Goal: Transaction & Acquisition: Purchase product/service

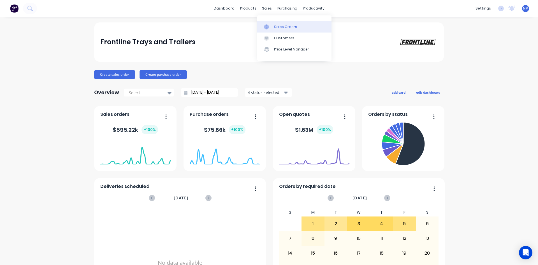
click at [274, 27] on div "Sales Orders" at bounding box center [285, 26] width 23 height 5
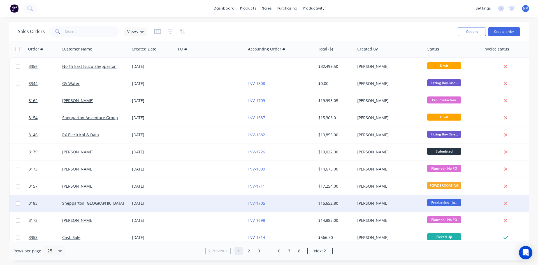
click at [27, 204] on div at bounding box center [43, 203] width 34 height 17
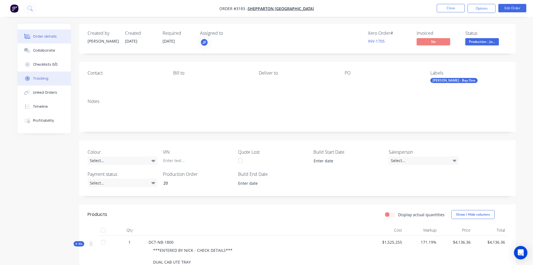
click at [46, 80] on div "Tracking" at bounding box center [40, 78] width 15 height 5
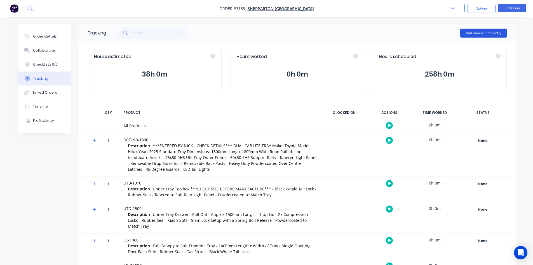
click at [487, 31] on button "Add manual time entry" at bounding box center [483, 33] width 47 height 9
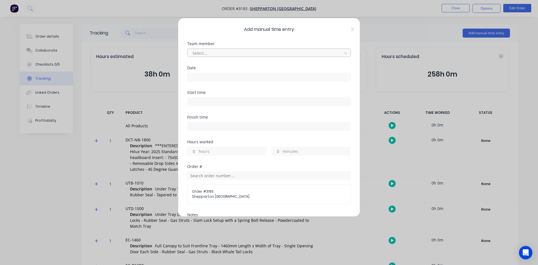
click at [315, 54] on div at bounding box center [265, 53] width 147 height 7
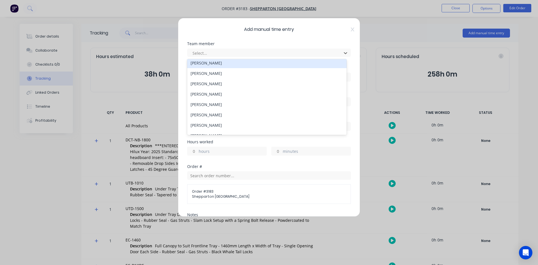
scroll to position [56, 0]
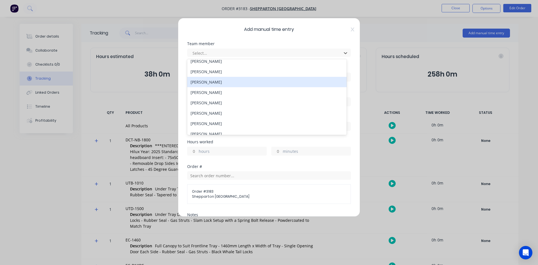
click at [225, 84] on div "[PERSON_NAME]" at bounding box center [266, 82] width 159 height 10
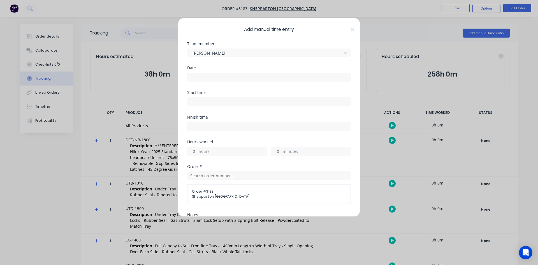
click at [214, 76] on input at bounding box center [268, 77] width 163 height 8
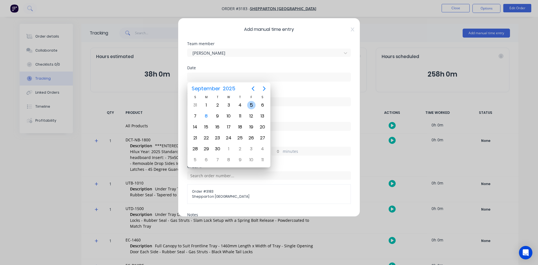
click at [252, 104] on div "5" at bounding box center [251, 105] width 8 height 8
type input "[DATE]"
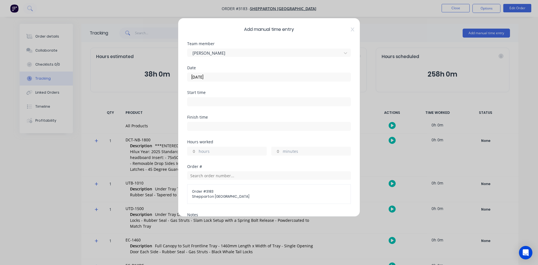
click at [222, 97] on label at bounding box center [269, 101] width 164 height 9
click at [222, 97] on input at bounding box center [268, 101] width 163 height 8
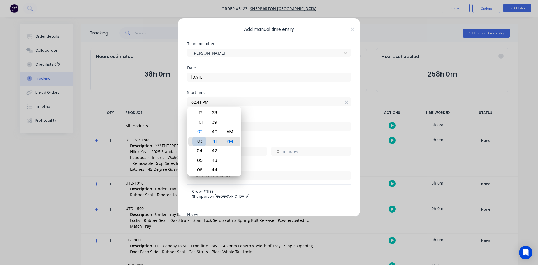
type input "03:41 PM"
click at [351, 28] on icon at bounding box center [352, 29] width 3 height 4
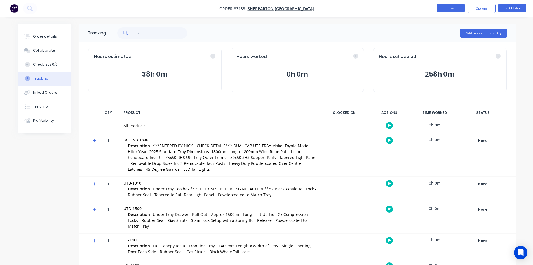
click at [455, 8] on button "Close" at bounding box center [451, 8] width 28 height 8
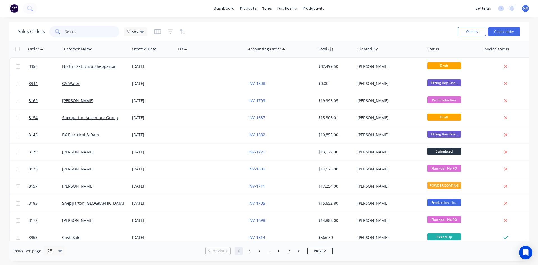
click at [83, 30] on input "text" at bounding box center [92, 31] width 55 height 11
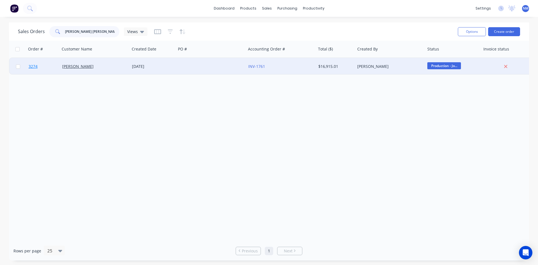
type input "[PERSON_NAME] [PERSON_NAME]"
click at [33, 67] on span "3274" at bounding box center [33, 67] width 9 height 6
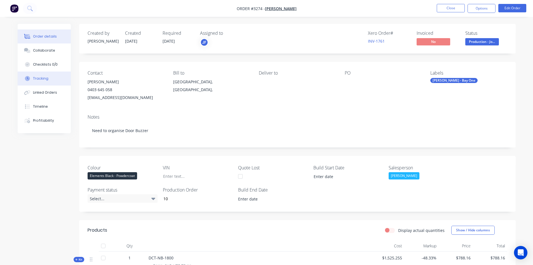
click at [43, 80] on div "Tracking" at bounding box center [40, 78] width 15 height 5
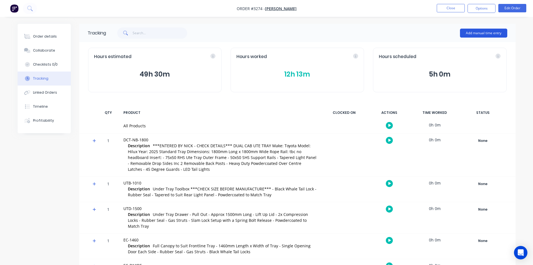
click at [495, 29] on button "Add manual time entry" at bounding box center [483, 33] width 47 height 9
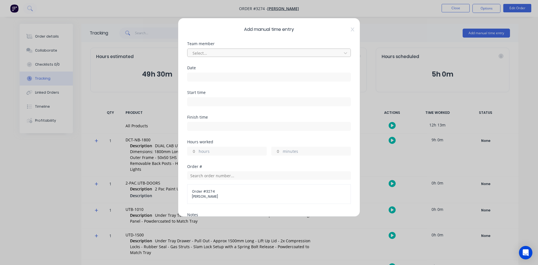
click at [307, 50] on div at bounding box center [265, 53] width 147 height 7
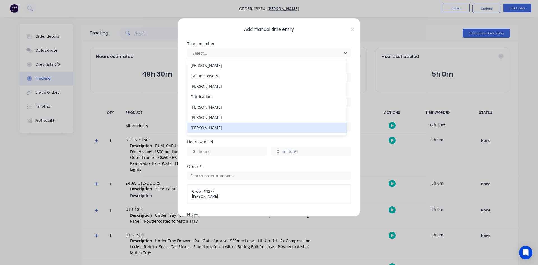
scroll to position [28, 0]
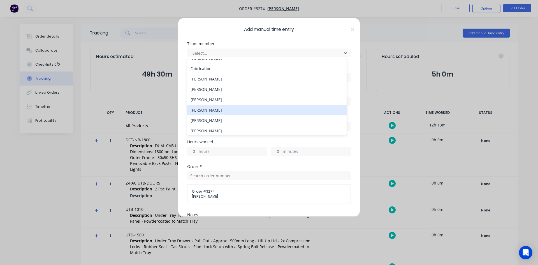
click at [218, 112] on div "[PERSON_NAME]" at bounding box center [266, 110] width 159 height 10
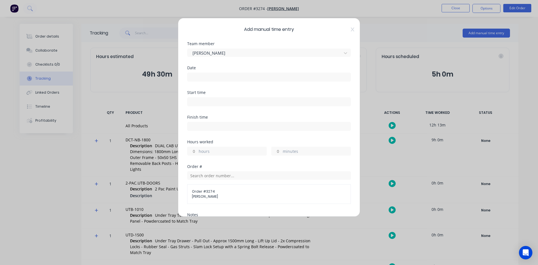
click at [211, 78] on input at bounding box center [268, 77] width 163 height 8
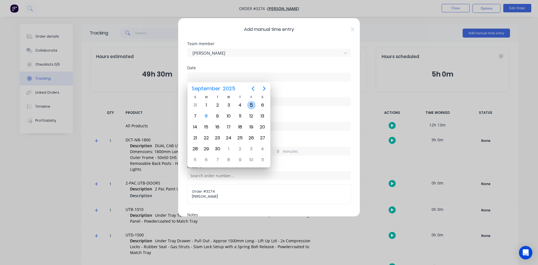
click at [251, 105] on div "5" at bounding box center [251, 105] width 8 height 8
type input "[DATE]"
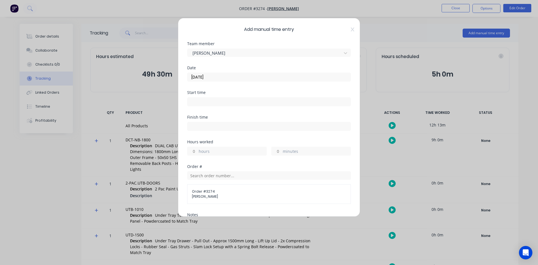
click at [219, 102] on input at bounding box center [268, 101] width 163 height 8
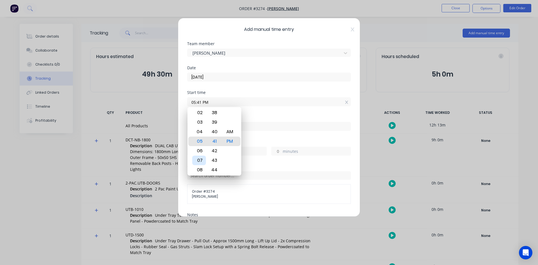
click at [198, 156] on div "07" at bounding box center [199, 160] width 14 height 10
type input "07:00 PM"
click at [214, 142] on div "00" at bounding box center [214, 141] width 14 height 10
click at [291, 106] on label "07:00 PM" at bounding box center [269, 101] width 164 height 9
click at [291, 106] on input "07:00 PM" at bounding box center [268, 101] width 163 height 8
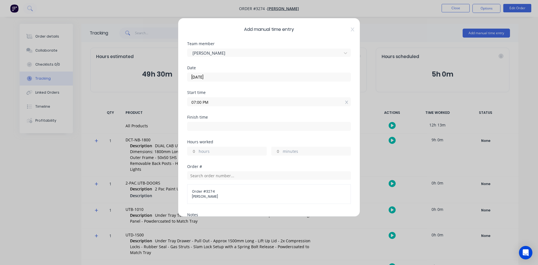
click at [210, 127] on input at bounding box center [268, 126] width 163 height 8
type input "01:42 PM"
type input "18"
type input "42"
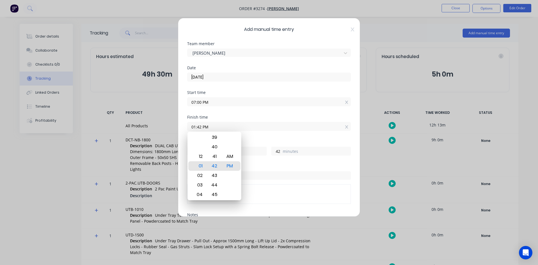
click at [239, 123] on input "01:42 PM" at bounding box center [268, 126] width 163 height 8
drag, startPoint x: 279, startPoint y: 131, endPoint x: 273, endPoint y: 136, distance: 8.4
click at [279, 131] on div "Finish time 01:42 PM" at bounding box center [269, 127] width 164 height 25
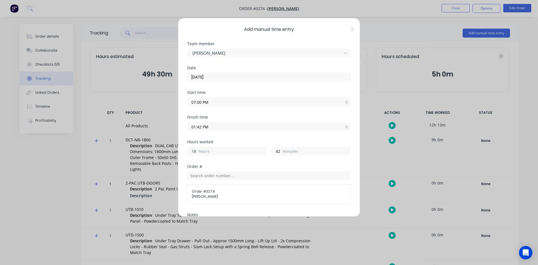
drag, startPoint x: 195, startPoint y: 153, endPoint x: 29, endPoint y: 155, distance: 166.6
click at [34, 156] on div "Add manual time entry Team member [PERSON_NAME] Date [DATE] Start time 07:00 PM…" at bounding box center [269, 132] width 538 height 265
type input "6"
type input "01:42 AM"
click at [279, 148] on input "42" at bounding box center [276, 151] width 10 height 8
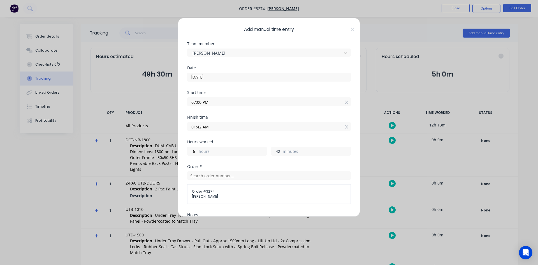
drag, startPoint x: 277, startPoint y: 151, endPoint x: 223, endPoint y: 150, distance: 54.1
click at [233, 156] on div "Hours worked 6 hours 42 minutes" at bounding box center [269, 152] width 164 height 25
type input "0"
type input "01:00 AM"
click at [227, 101] on input "07:00 PM" at bounding box center [268, 101] width 163 height 8
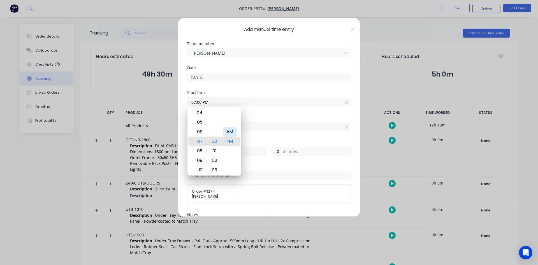
click at [227, 132] on div "AM" at bounding box center [230, 132] width 14 height 10
click at [286, 111] on div "Start time 07:00 AM" at bounding box center [269, 102] width 164 height 25
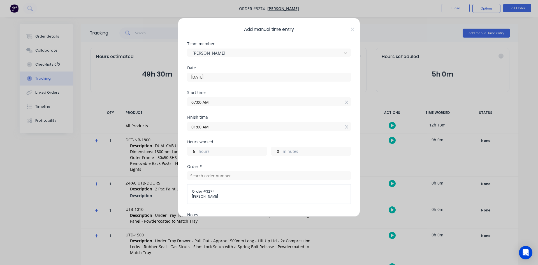
click at [195, 103] on input "07:00 AM" at bounding box center [268, 101] width 163 height 8
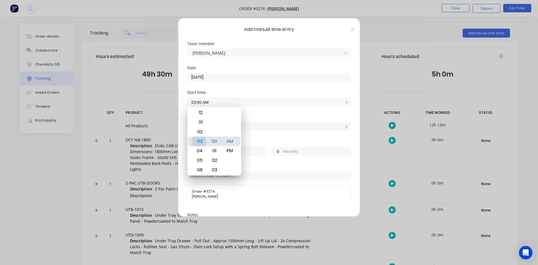
click at [200, 145] on div "03" at bounding box center [199, 141] width 14 height 10
click at [215, 132] on div "30" at bounding box center [214, 132] width 14 height 10
type input "03:30 AM"
click at [255, 114] on div "Start time 03:30 AM" at bounding box center [269, 102] width 164 height 25
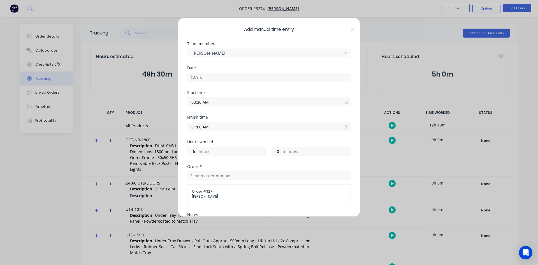
click at [198, 152] on div "6 hours" at bounding box center [227, 150] width 80 height 9
click at [199, 149] on label "hours" at bounding box center [233, 151] width 68 height 7
click at [197, 149] on input "6" at bounding box center [192, 151] width 10 height 8
click at [338, 126] on input "09:30 AM" at bounding box center [268, 126] width 163 height 8
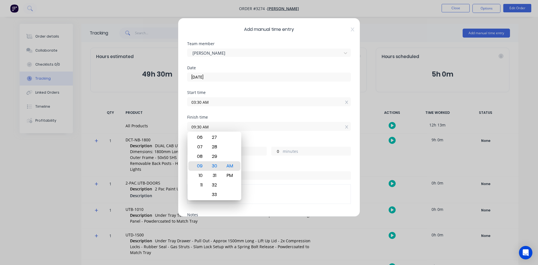
click at [245, 126] on input "09:30 AM" at bounding box center [268, 126] width 163 height 8
click at [199, 148] on div "07" at bounding box center [199, 147] width 14 height 10
type input "07:30 AM"
type input "4"
type input "07:36 AM"
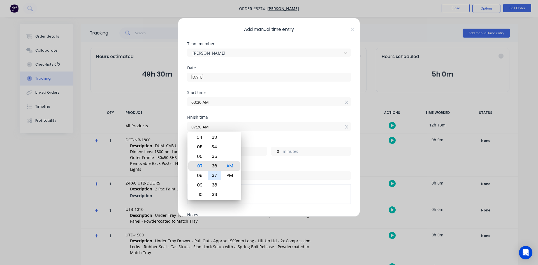
type input "6"
type input "07:41 AM"
type input "11"
type input "07:01 AM"
type input "3"
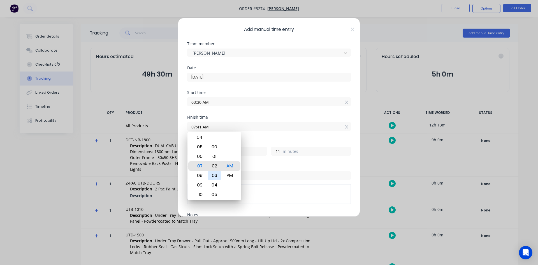
type input "31"
type input "07:00 AM"
type input "30"
click at [271, 136] on div "Finish time 07:00 AM" at bounding box center [269, 127] width 164 height 25
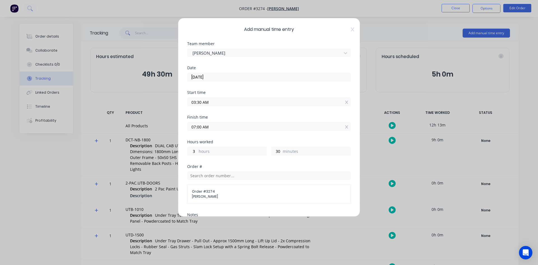
scroll to position [102, 0]
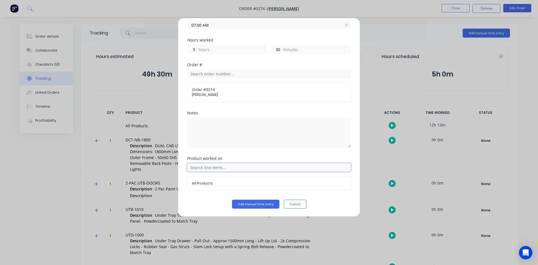
click at [232, 163] on input "text" at bounding box center [269, 167] width 164 height 8
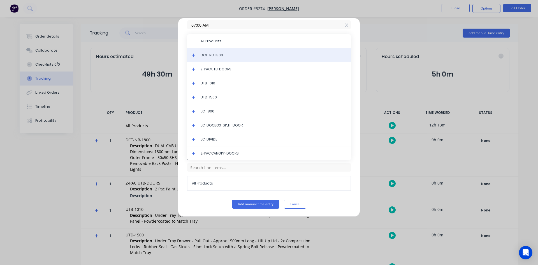
click at [217, 57] on span "DCT-NB-1800" at bounding box center [273, 55] width 146 height 5
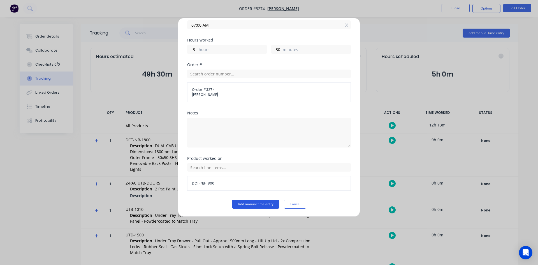
click at [253, 201] on button "Add manual time entry" at bounding box center [255, 203] width 47 height 9
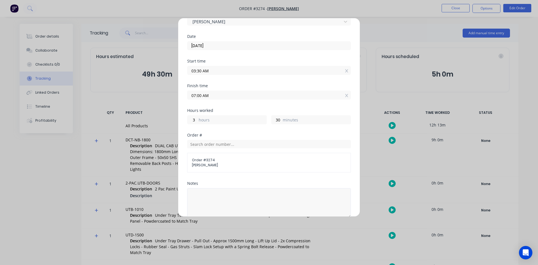
scroll to position [0, 0]
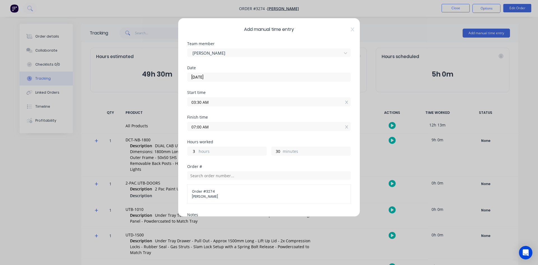
click at [219, 78] on input "[DATE]" at bounding box center [268, 77] width 163 height 8
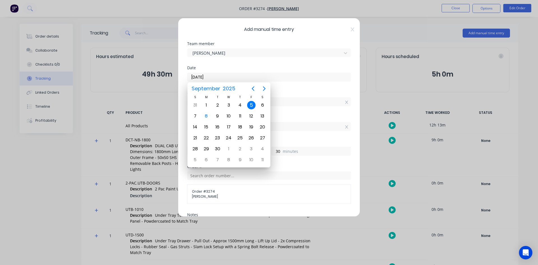
click at [289, 68] on div "Date" at bounding box center [269, 68] width 164 height 4
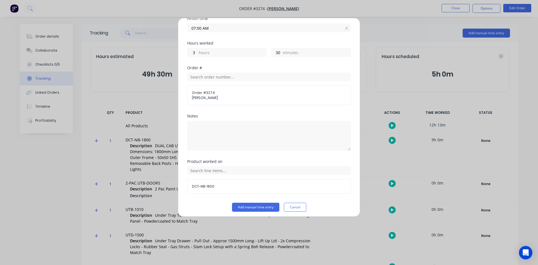
scroll to position [102, 0]
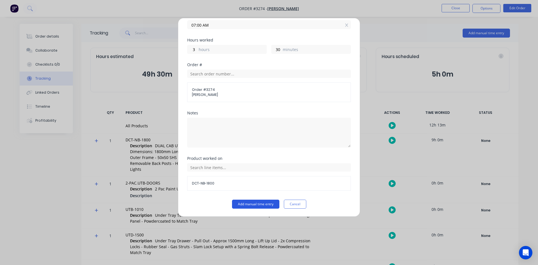
click at [251, 201] on button "Add manual time entry" at bounding box center [255, 203] width 47 height 9
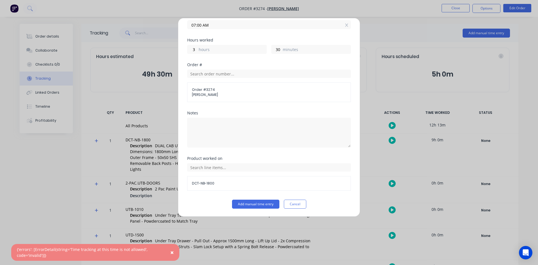
click at [173, 254] on span "×" at bounding box center [171, 252] width 3 height 8
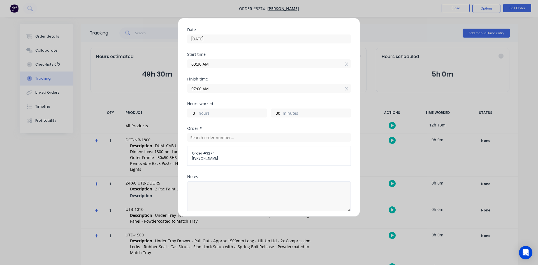
scroll to position [0, 0]
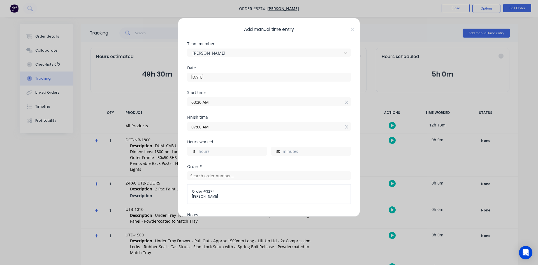
click at [207, 102] on input "03:30 AM" at bounding box center [268, 101] width 163 height 8
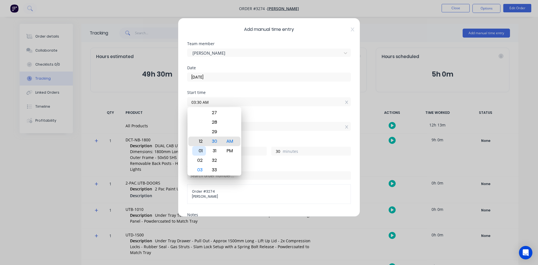
type input "12:30 AM"
type input "6"
type input "05:30 AM"
type input "1"
type input "09:30 AM"
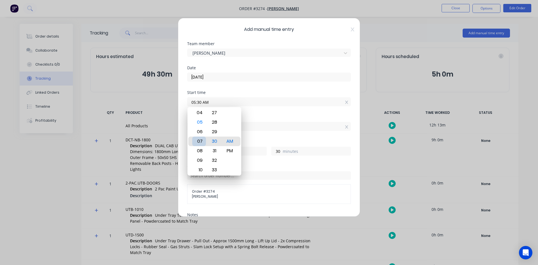
type input "21"
type input "07:30 AM"
click at [200, 143] on div "07" at bounding box center [199, 141] width 14 height 10
drag, startPoint x: 279, startPoint y: 101, endPoint x: 270, endPoint y: 111, distance: 13.7
click at [279, 101] on input "07:30 AM" at bounding box center [268, 101] width 163 height 8
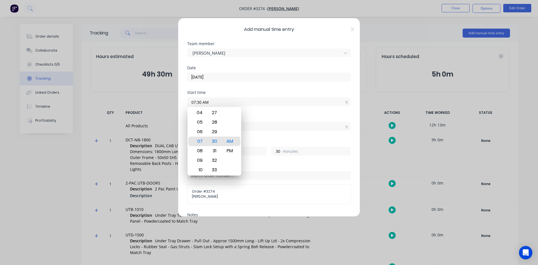
click at [267, 123] on input "07:00 AM" at bounding box center [268, 126] width 163 height 8
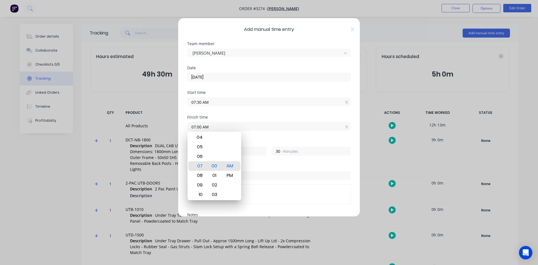
click at [313, 133] on div "Finish time 07:00 AM" at bounding box center [269, 127] width 164 height 25
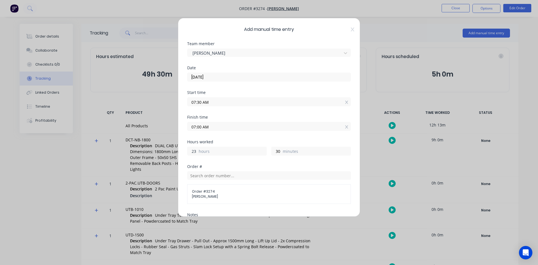
drag, startPoint x: 197, startPoint y: 150, endPoint x: 155, endPoint y: 148, distance: 41.5
click at [157, 148] on div "Add manual time entry Team member [PERSON_NAME] Date [DATE] Start time 07:30 AM…" at bounding box center [269, 132] width 538 height 265
type input "3"
type input "11:00 AM"
click at [282, 135] on div "Finish time 11:00 AM" at bounding box center [269, 127] width 164 height 25
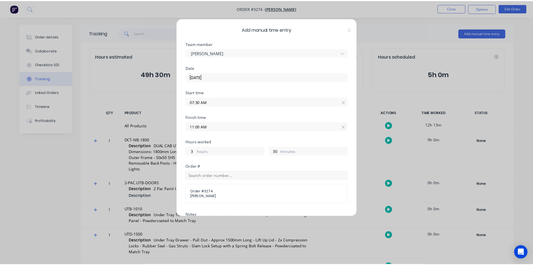
scroll to position [102, 0]
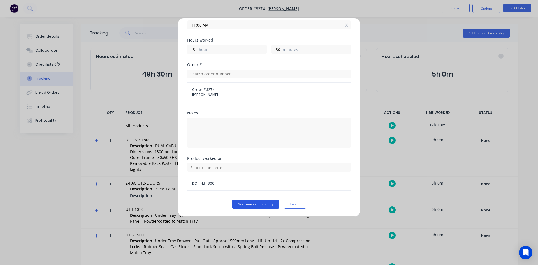
click at [253, 204] on button "Add manual time entry" at bounding box center [255, 203] width 47 height 9
click at [259, 203] on button "Add manual time entry" at bounding box center [255, 203] width 47 height 9
click at [345, 26] on icon at bounding box center [346, 25] width 3 height 3
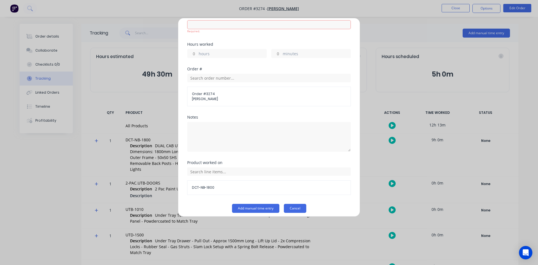
click at [298, 208] on button "Cancel" at bounding box center [295, 208] width 22 height 9
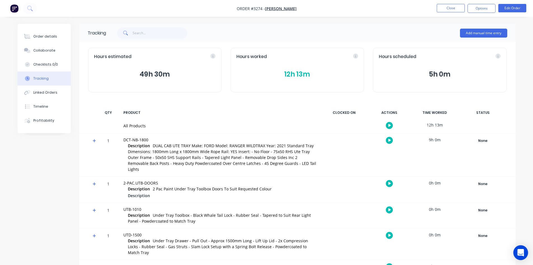
click at [519, 250] on icon "Open Intercom Messenger" at bounding box center [521, 252] width 6 height 7
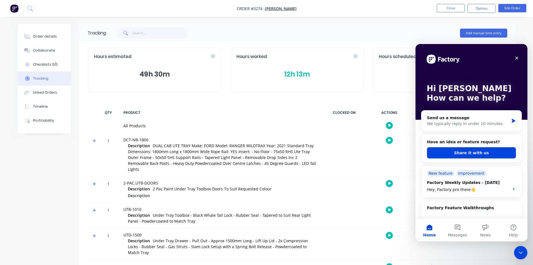
scroll to position [0, 0]
click at [513, 120] on icon "Intercom messenger" at bounding box center [513, 121] width 3 height 4
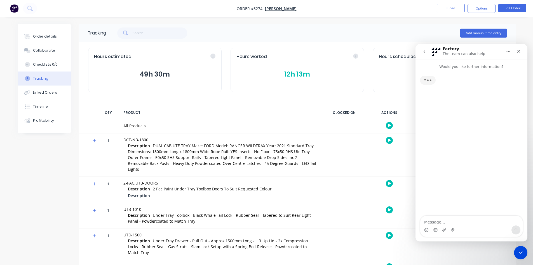
click at [438, 219] on textarea "Message…" at bounding box center [472, 221] width 102 height 10
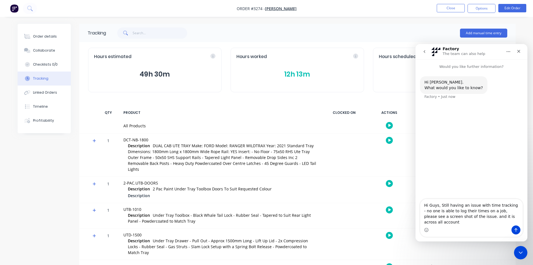
type textarea "Hi Guys, Still having an issue with time tracking - no one is able to log their…"
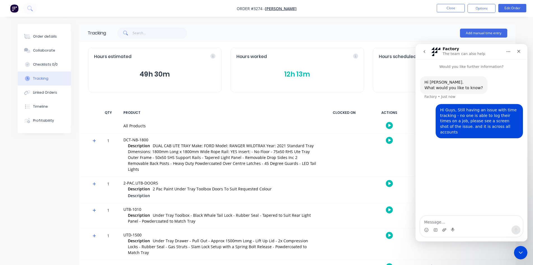
click at [445, 230] on icon "Upload attachment" at bounding box center [445, 229] width 4 height 3
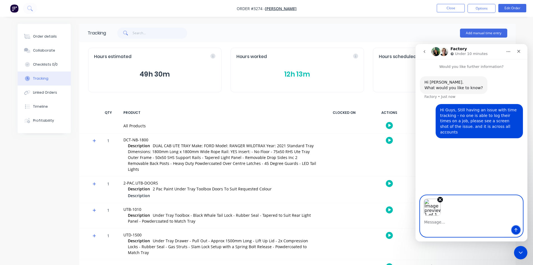
click at [519, 229] on button "Send a message…" at bounding box center [516, 229] width 9 height 9
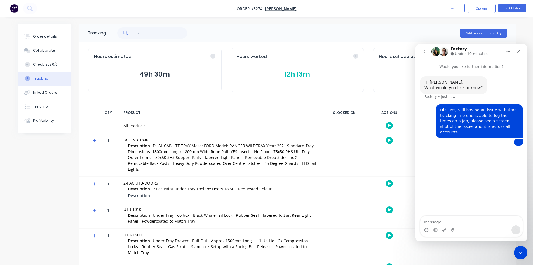
click at [519, 142] on img "user says…" at bounding box center [519, 142] width 0 height 0
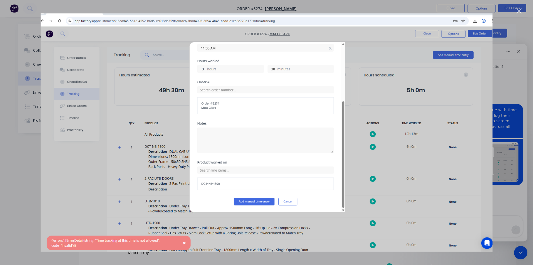
click at [519, 11] on div "Close" at bounding box center [519, 10] width 5 height 5
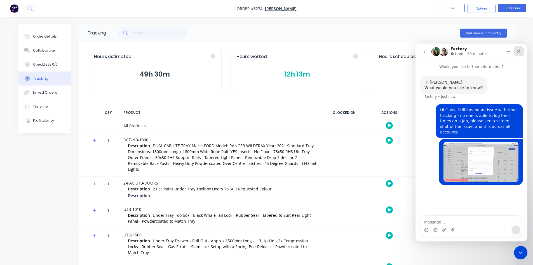
click at [520, 50] on icon "Close" at bounding box center [519, 51] width 4 height 4
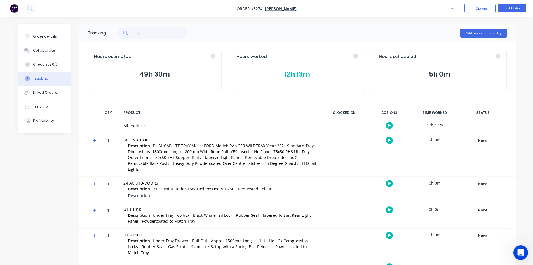
click at [514, 252] on div "Open Intercom Messenger" at bounding box center [520, 251] width 18 height 18
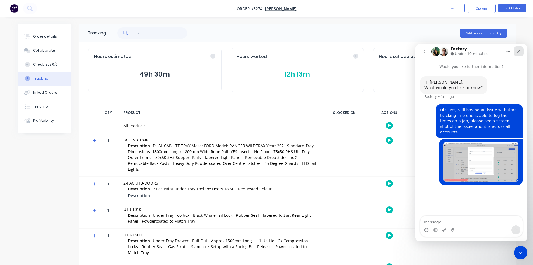
click at [517, 55] on div "Close" at bounding box center [519, 51] width 10 height 10
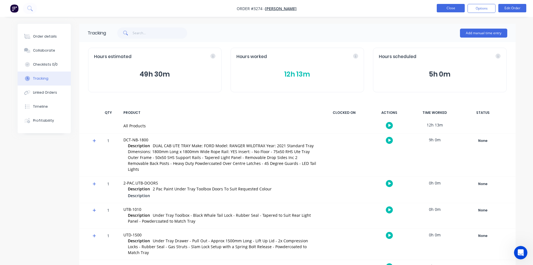
click at [454, 8] on button "Close" at bounding box center [451, 8] width 28 height 8
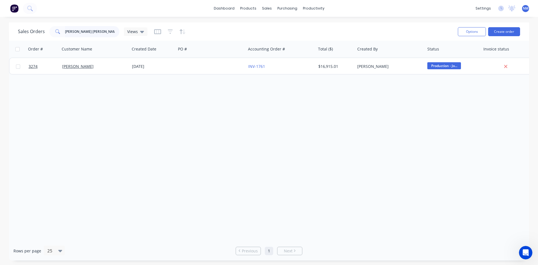
drag, startPoint x: 83, startPoint y: 32, endPoint x: 12, endPoint y: 30, distance: 70.9
click at [13, 30] on div "Sales Orders matt cl Views Options Create order" at bounding box center [269, 31] width 520 height 18
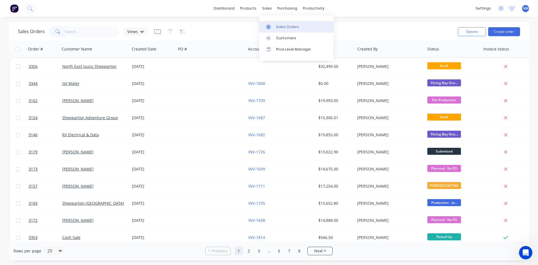
click at [281, 24] on div "Sales Orders" at bounding box center [287, 26] width 23 height 5
click at [268, 30] on link "Product Catalogue" at bounding box center [276, 26] width 74 height 11
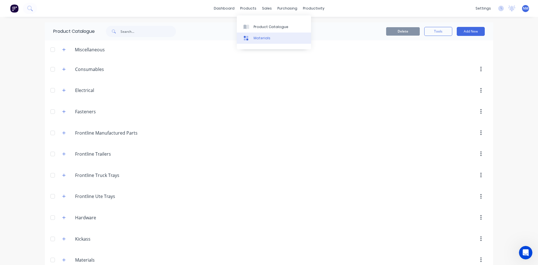
click at [262, 38] on div "Materials" at bounding box center [261, 38] width 17 height 5
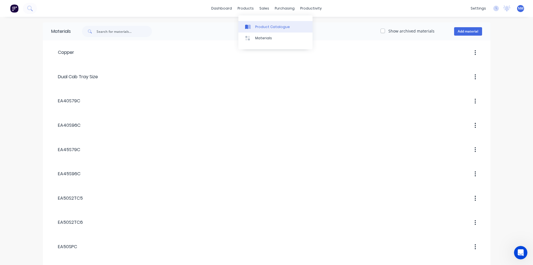
click at [258, 26] on div "Product Catalogue" at bounding box center [272, 26] width 35 height 5
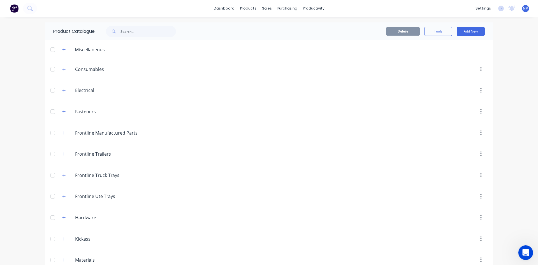
click at [522, 253] on icon "Open Intercom Messenger" at bounding box center [524, 251] width 9 height 9
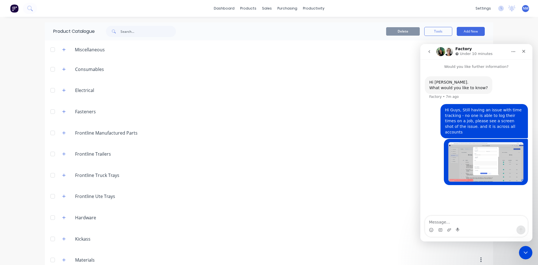
click at [488, 162] on img "Nick says…" at bounding box center [485, 161] width 75 height 39
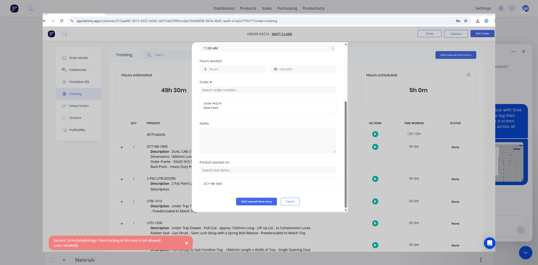
click at [525, 10] on div "Close" at bounding box center [523, 10] width 5 height 5
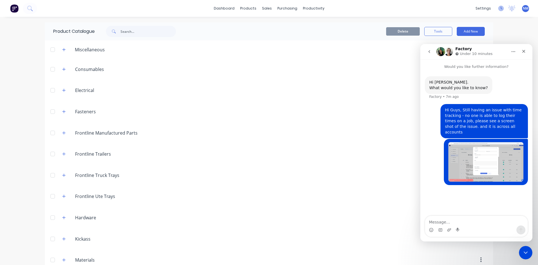
click at [498, 9] on icon at bounding box center [501, 9] width 6 height 6
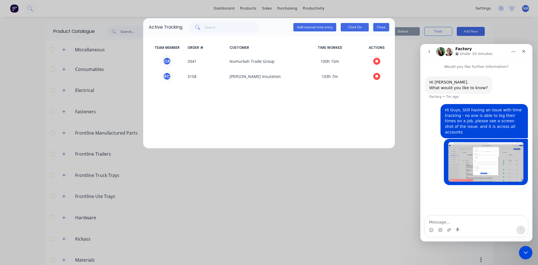
click at [386, 28] on button "Close" at bounding box center [381, 27] width 16 height 8
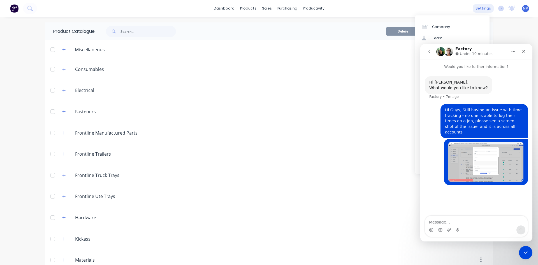
click at [477, 8] on div "settings" at bounding box center [482, 8] width 21 height 8
click at [523, 53] on icon "Close" at bounding box center [523, 51] width 4 height 4
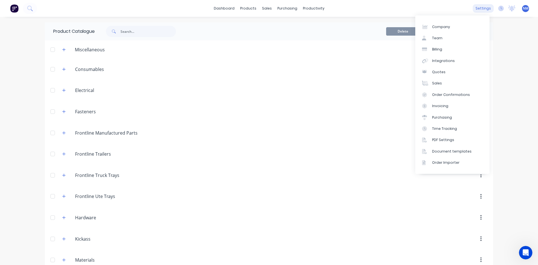
click at [485, 8] on div "settings" at bounding box center [482, 8] width 21 height 8
click at [447, 128] on div "Time Tracking" at bounding box center [444, 128] width 25 height 5
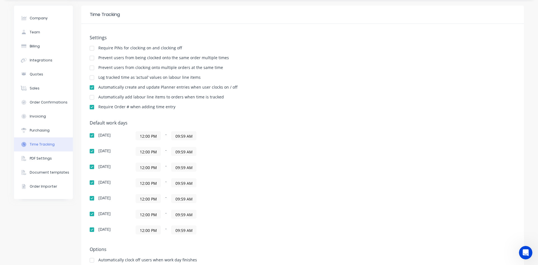
scroll to position [34, 0]
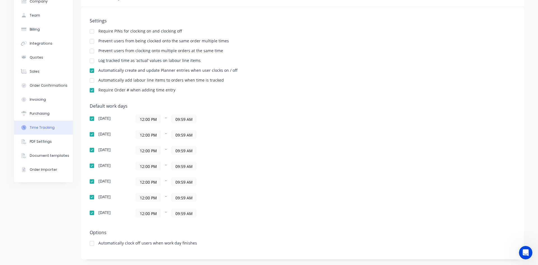
click at [151, 121] on input "12:00 PM" at bounding box center [148, 119] width 25 height 8
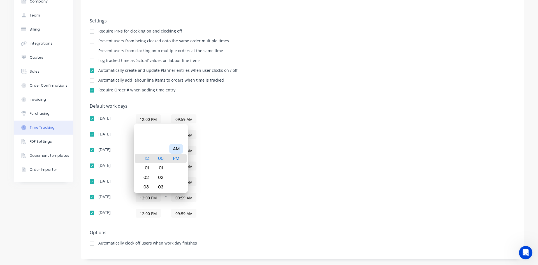
click at [176, 148] on div "AM" at bounding box center [176, 149] width 14 height 10
type input "12:00 AM"
click at [230, 116] on div "12:00 AM - 09:59 AM" at bounding box center [206, 118] width 140 height 9
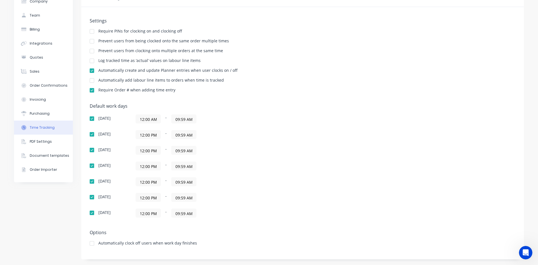
click at [153, 134] on input "12:00 PM" at bounding box center [148, 134] width 25 height 8
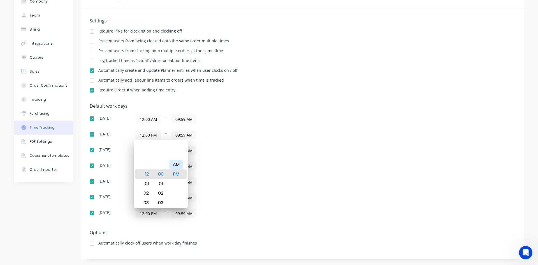
click at [179, 167] on div "AM" at bounding box center [176, 165] width 14 height 10
type input "12:00 AM"
click at [243, 138] on div "12:00 AM - 09:59 AM" at bounding box center [206, 134] width 140 height 9
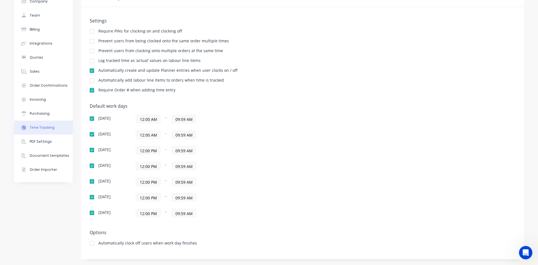
click at [152, 148] on input "12:00 PM" at bounding box center [148, 150] width 25 height 8
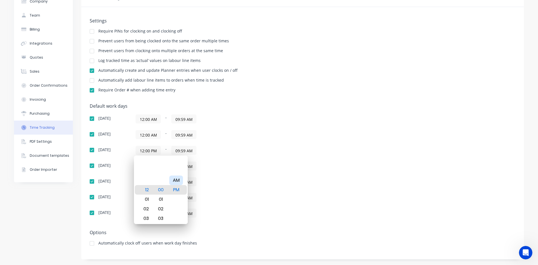
click at [179, 183] on div "AM" at bounding box center [176, 180] width 14 height 10
type input "12:00 AM"
click at [239, 151] on div "12:00 AM - 09:59 AM" at bounding box center [206, 150] width 140 height 9
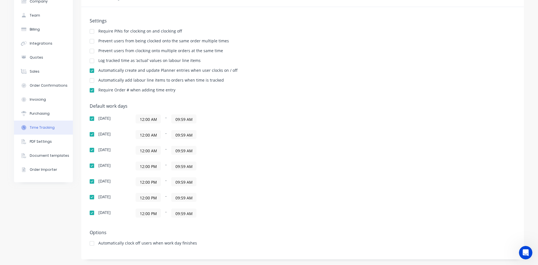
click at [149, 168] on input "12:00 PM" at bounding box center [148, 166] width 25 height 8
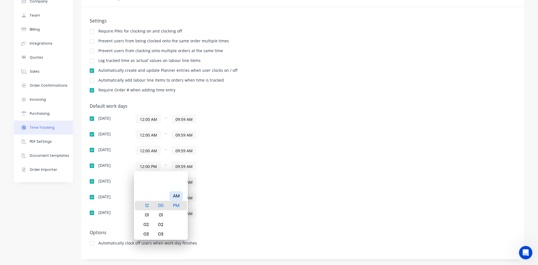
click at [179, 195] on div "AM" at bounding box center [176, 196] width 14 height 10
type input "12:00 AM"
click at [253, 182] on div "12:00 PM - 09:59 AM" at bounding box center [206, 181] width 140 height 9
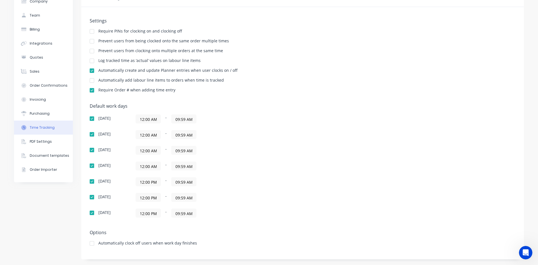
click at [150, 181] on input "12:00 PM" at bounding box center [148, 181] width 25 height 8
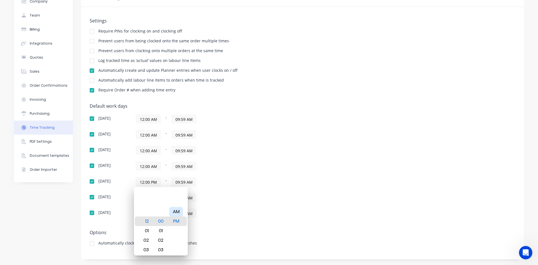
click at [180, 208] on div "AM" at bounding box center [176, 212] width 14 height 10
type input "12:00 AM"
drag, startPoint x: 292, startPoint y: 190, endPoint x: 242, endPoint y: 194, distance: 49.7
click at [287, 190] on div "Default work days [DATE] 12:00 AM - 09:59 AM [DATE] 12:00 AM - 09:59 AM [DATE] …" at bounding box center [303, 163] width 426 height 121
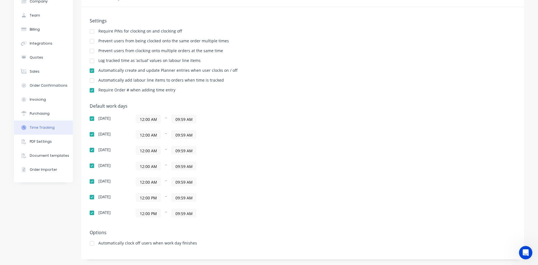
click at [154, 199] on input "12:00 PM" at bounding box center [148, 197] width 25 height 8
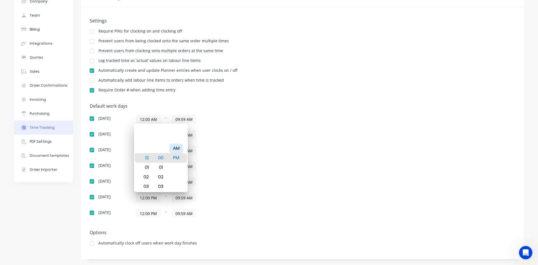
drag, startPoint x: 175, startPoint y: 144, endPoint x: 263, endPoint y: 147, distance: 87.7
click at [175, 144] on div "AM" at bounding box center [176, 148] width 14 height 10
type input "12:00 AM"
click at [260, 148] on div "12:00 AM - 09:59 AM" at bounding box center [206, 150] width 140 height 9
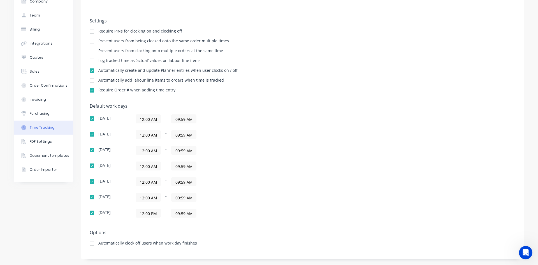
click at [148, 211] on input "12:00 PM" at bounding box center [148, 213] width 25 height 8
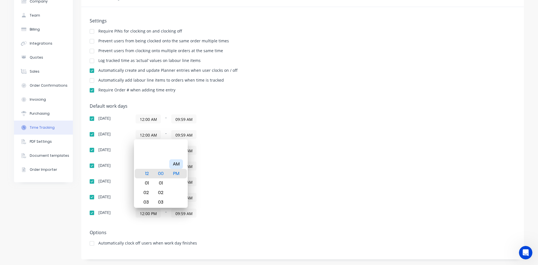
click at [173, 163] on div "AM" at bounding box center [176, 164] width 14 height 10
type input "12:00 AM"
click at [188, 119] on input "09:59 AM" at bounding box center [183, 119] width 25 height 8
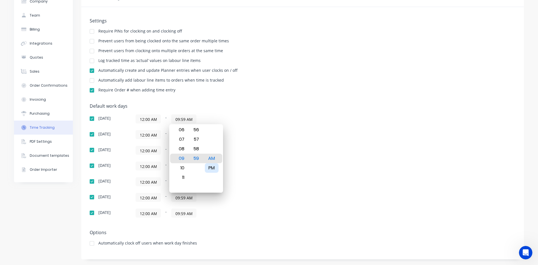
click at [214, 165] on div "PM" at bounding box center [212, 168] width 14 height 10
type input "09:59 PM"
click at [277, 122] on div "[DATE] 12:00 AM - 09:59 PM" at bounding box center [188, 118] width 196 height 9
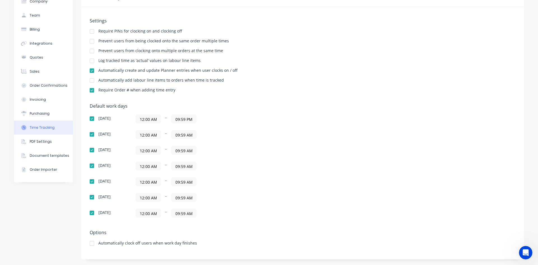
click at [179, 137] on input "09:59 AM" at bounding box center [183, 134] width 25 height 8
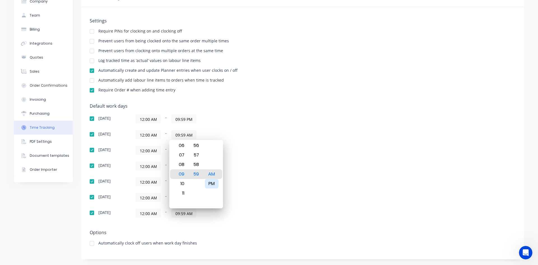
click at [209, 181] on div "PM" at bounding box center [212, 184] width 14 height 10
type input "09:59 PM"
click at [251, 163] on div "12:00 AM - 09:59 AM" at bounding box center [206, 165] width 140 height 9
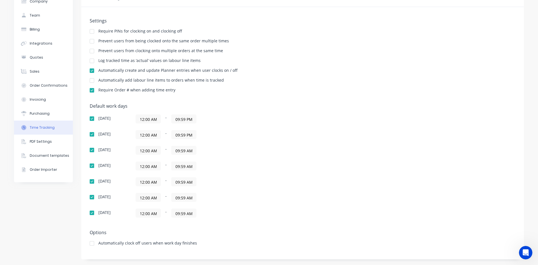
click at [180, 148] on input "09:59 AM" at bounding box center [183, 150] width 25 height 8
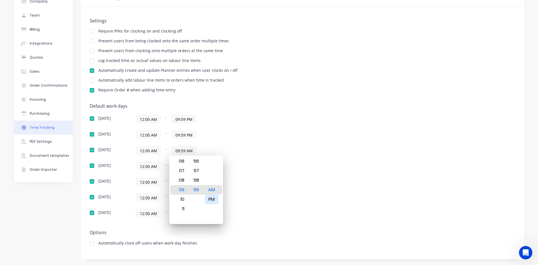
click at [212, 197] on div "PM" at bounding box center [212, 199] width 14 height 10
type input "09:59 PM"
drag, startPoint x: 254, startPoint y: 182, endPoint x: 210, endPoint y: 179, distance: 43.5
click at [254, 181] on div "12:00 AM - 09:59 AM" at bounding box center [206, 181] width 140 height 9
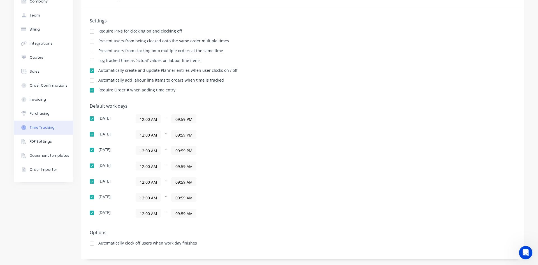
click at [188, 167] on input "09:59 AM" at bounding box center [183, 166] width 25 height 8
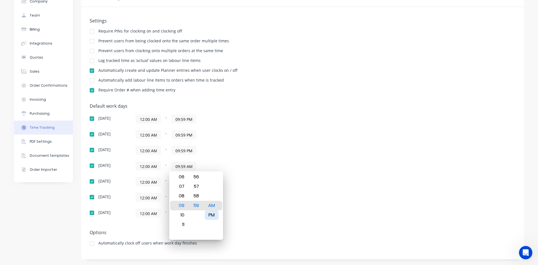
click at [217, 213] on div "PM" at bounding box center [212, 215] width 14 height 10
type input "09:59 PM"
click at [262, 189] on div "[DATE] 12:00 AM - 09:59 PM [DATE] 12:00 AM - 09:59 PM [DATE] 12:00 AM - 09:59 P…" at bounding box center [188, 165] width 196 height 103
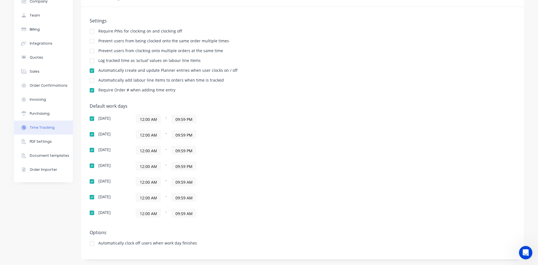
click at [188, 182] on input "09:59 AM" at bounding box center [183, 181] width 25 height 8
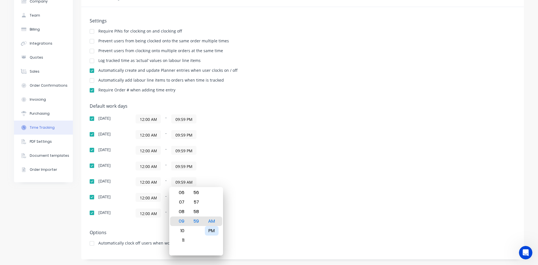
drag, startPoint x: 211, startPoint y: 231, endPoint x: 303, endPoint y: 201, distance: 96.7
click at [212, 231] on div "PM" at bounding box center [212, 231] width 14 height 10
type input "09:59 PM"
click at [303, 201] on div "Default work days [DATE] 12:00 AM - 09:59 PM [DATE] 12:00 AM - 09:59 PM [DATE] …" at bounding box center [303, 163] width 426 height 121
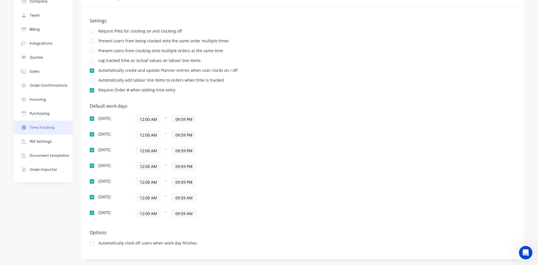
drag, startPoint x: 188, startPoint y: 197, endPoint x: 197, endPoint y: 214, distance: 19.3
click at [187, 197] on input "09:59 AM" at bounding box center [183, 197] width 25 height 8
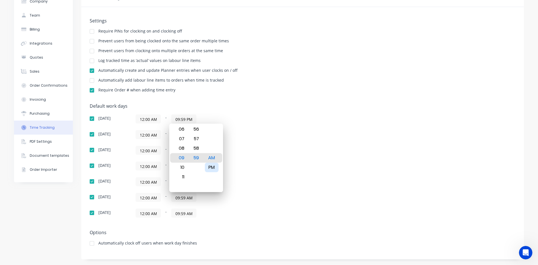
click at [215, 164] on div "PM" at bounding box center [212, 167] width 14 height 10
type input "09:59 PM"
click at [300, 162] on div "Default work days [DATE] 12:00 AM - 09:59 PM [DATE] 12:00 AM - 09:59 PM [DATE] …" at bounding box center [303, 163] width 426 height 121
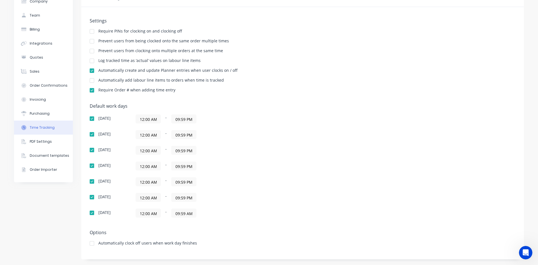
click at [186, 214] on input "09:59 AM" at bounding box center [183, 213] width 25 height 8
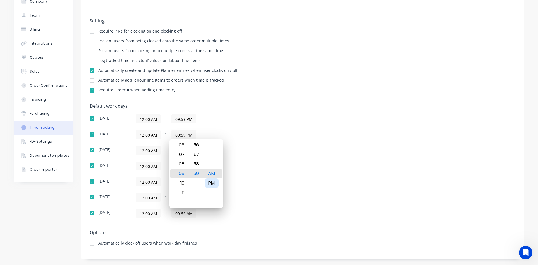
click at [213, 180] on div "PM" at bounding box center [212, 183] width 14 height 10
type input "09:59 PM"
click at [313, 158] on div "Default work days [DATE] 12:00 AM - 09:59 PM [DATE] 12:00 AM - 09:59 PM [DATE] …" at bounding box center [303, 163] width 426 height 121
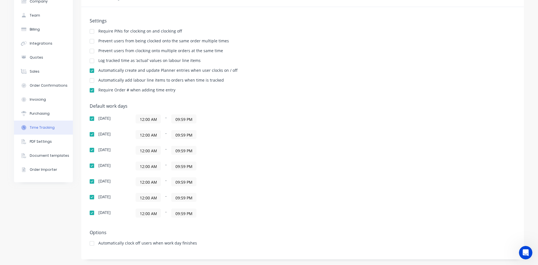
click at [179, 118] on input "09:59 PM" at bounding box center [183, 119] width 25 height 8
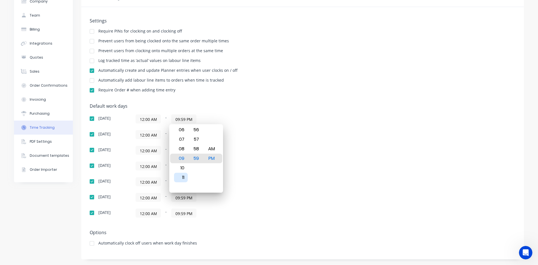
click at [181, 173] on div "11" at bounding box center [181, 177] width 14 height 10
type input "11:59 PM"
click at [295, 141] on div "Default work days [DATE] 12:00 AM - 11:59 PM [DATE] 12:00 AM - 09:59 PM [DATE] …" at bounding box center [303, 163] width 426 height 121
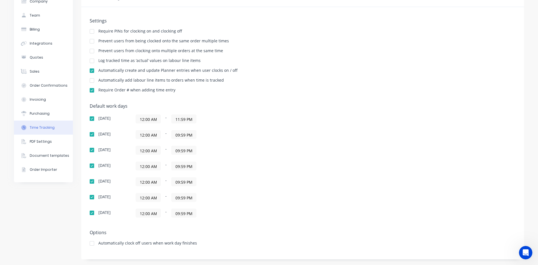
click at [178, 135] on input "09:59 PM" at bounding box center [183, 134] width 25 height 8
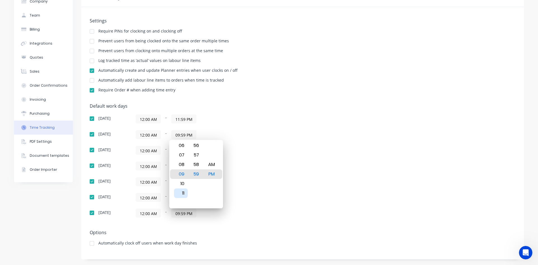
click at [180, 197] on div "11" at bounding box center [181, 193] width 14 height 10
type input "11:59 PM"
click at [310, 147] on div "Default work days [DATE] 12:00 AM - 11:59 PM [DATE] 12:00 AM - 11:59 PM [DATE] …" at bounding box center [303, 163] width 426 height 121
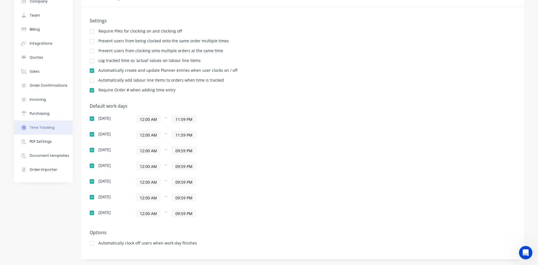
click at [179, 152] on input "09:59 PM" at bounding box center [183, 150] width 25 height 8
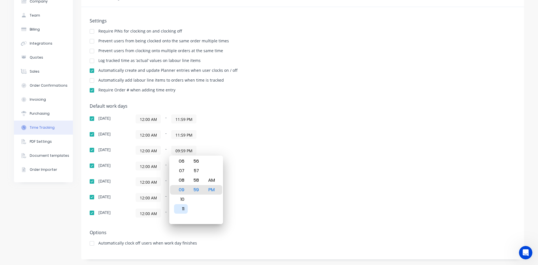
drag, startPoint x: 181, startPoint y: 208, endPoint x: 190, endPoint y: 204, distance: 9.8
click at [185, 207] on div "11" at bounding box center [181, 209] width 14 height 10
type input "11:59 PM"
click at [311, 151] on div "Default work days [DATE] 12:00 AM - 11:59 PM [DATE] 12:00 AM - 11:59 PM [DATE] …" at bounding box center [303, 163] width 426 height 121
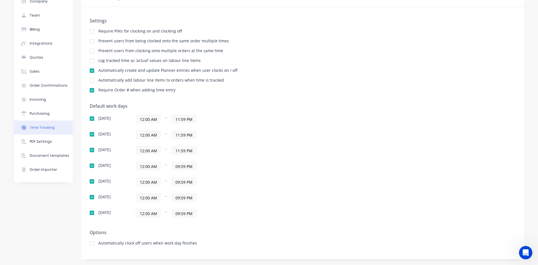
click at [181, 164] on input "09:59 PM" at bounding box center [183, 166] width 25 height 8
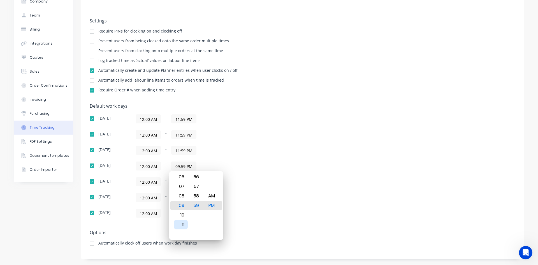
click at [184, 223] on div "11" at bounding box center [181, 225] width 14 height 10
type input "11:59 PM"
click at [277, 191] on div "[DATE] 12:00 AM - 11:59 PM [DATE] 12:00 AM - 11:59 PM [DATE] 12:00 AM - 11:59 P…" at bounding box center [188, 165] width 196 height 103
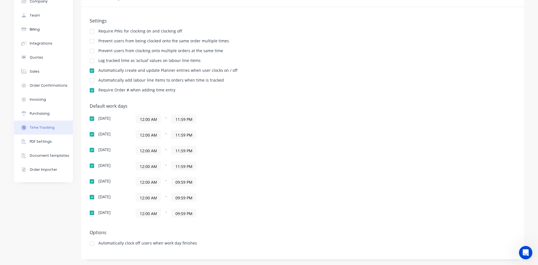
click at [180, 181] on input "09:59 PM" at bounding box center [183, 181] width 25 height 8
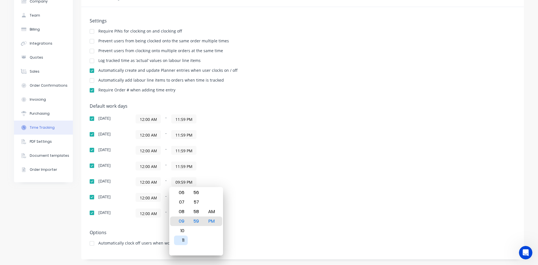
click at [182, 240] on div "11" at bounding box center [181, 240] width 14 height 10
type input "11:59 PM"
click at [281, 191] on div "[DATE] 12:00 AM - 11:59 PM [DATE] 12:00 AM - 11:59 PM [DATE] 12:00 AM - 11:59 P…" at bounding box center [188, 165] width 196 height 103
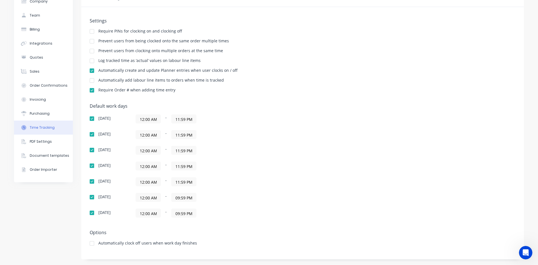
click at [185, 199] on input "09:59 PM" at bounding box center [183, 197] width 25 height 8
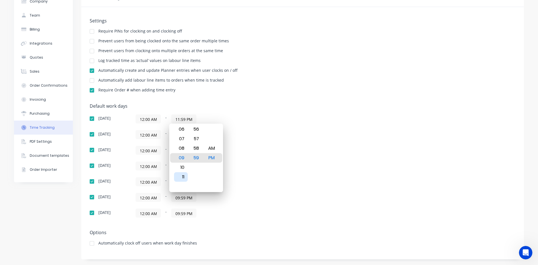
click at [177, 178] on div "11" at bounding box center [181, 177] width 14 height 10
type input "11:59 PM"
click at [301, 161] on div "Default work days [DATE] 12:00 AM - 11:59 PM [DATE] 12:00 AM - 11:59 PM [DATE] …" at bounding box center [303, 163] width 426 height 121
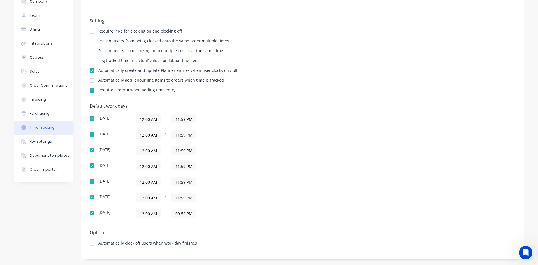
click at [178, 212] on input "09:59 PM" at bounding box center [183, 213] width 25 height 8
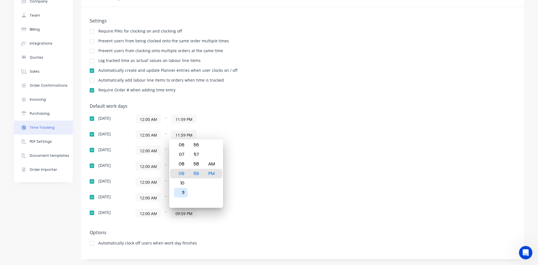
click at [182, 190] on div "11" at bounding box center [181, 193] width 14 height 10
type input "11:59 PM"
click at [309, 165] on div "Default work days [DATE] 12:00 AM - 11:59 PM [DATE] 12:00 AM - 11:59 PM [DATE] …" at bounding box center [303, 163] width 426 height 121
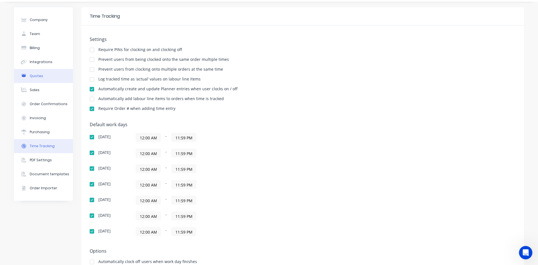
scroll to position [0, 0]
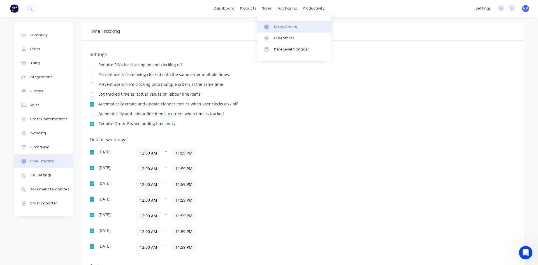
click at [283, 29] on div "Sales Orders" at bounding box center [285, 26] width 23 height 5
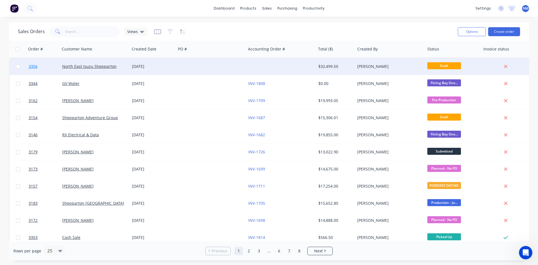
click at [32, 64] on span "3356" at bounding box center [33, 67] width 9 height 6
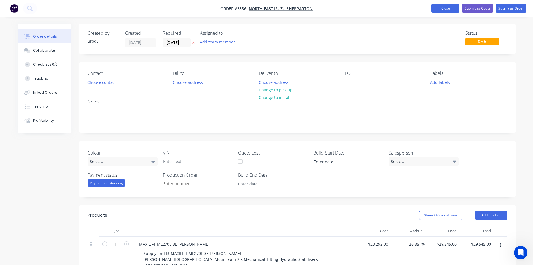
click at [450, 9] on button "Close" at bounding box center [446, 8] width 28 height 8
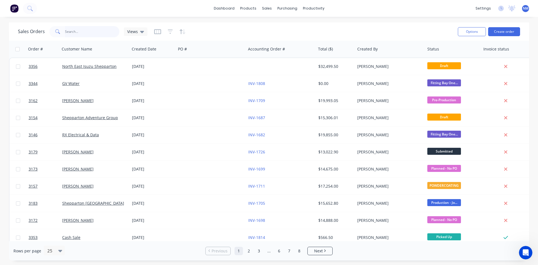
click at [99, 33] on input "text" at bounding box center [92, 31] width 55 height 11
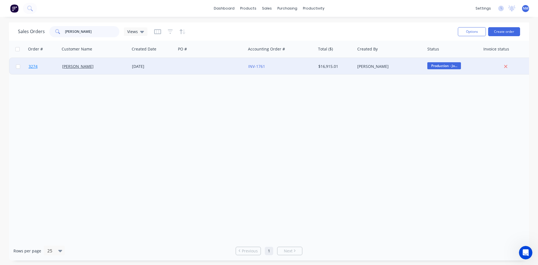
type input "[PERSON_NAME]"
click at [33, 65] on span "3274" at bounding box center [33, 67] width 9 height 6
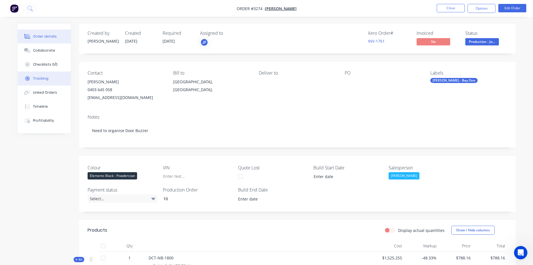
click at [43, 80] on div "Tracking" at bounding box center [40, 78] width 15 height 5
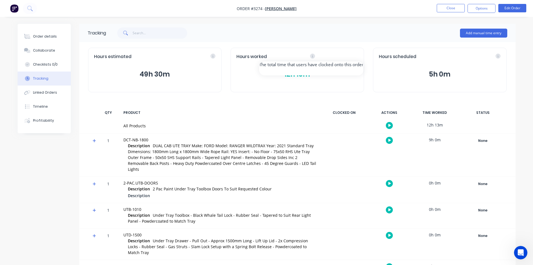
click at [355, 54] on div "Hours worked" at bounding box center [298, 56] width 122 height 6
click at [312, 56] on icon at bounding box center [312, 55] width 5 height 5
click at [498, 31] on button "Add manual time entry" at bounding box center [483, 33] width 47 height 9
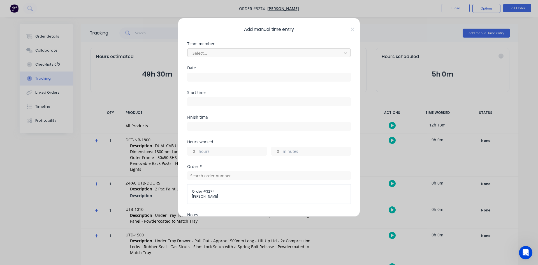
click at [270, 55] on div at bounding box center [265, 53] width 147 height 7
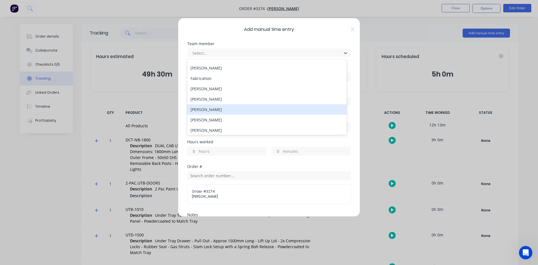
scroll to position [28, 0]
click at [212, 111] on div "[PERSON_NAME]" at bounding box center [266, 110] width 159 height 10
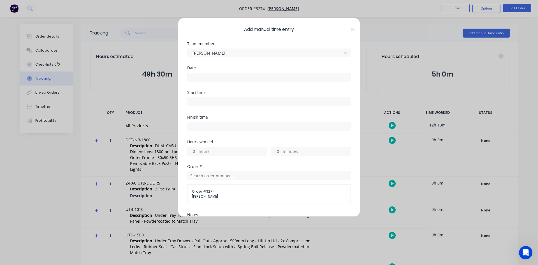
click at [235, 76] on input at bounding box center [268, 77] width 163 height 8
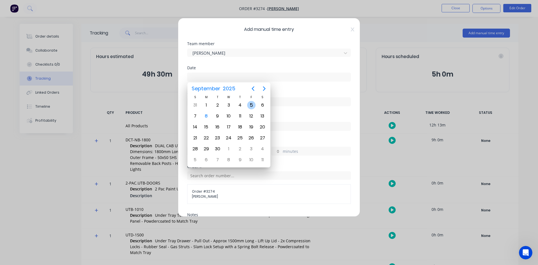
click at [249, 106] on div "5" at bounding box center [251, 105] width 8 height 8
type input "[DATE]"
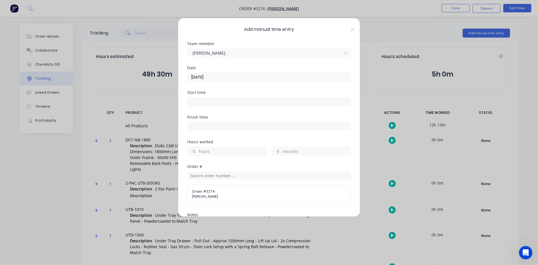
click at [220, 102] on input at bounding box center [268, 101] width 163 height 8
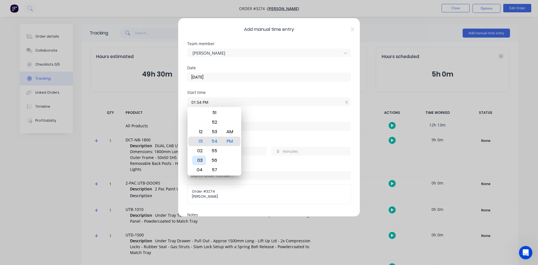
click at [199, 158] on div "03" at bounding box center [199, 160] width 14 height 10
click at [213, 150] on div "30" at bounding box center [214, 151] width 14 height 10
click at [230, 132] on div "AM" at bounding box center [230, 132] width 14 height 10
type input "03:30 AM"
click at [272, 106] on label "03:30 AM" at bounding box center [269, 101] width 164 height 9
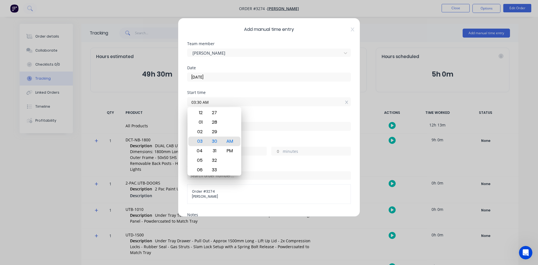
click at [272, 106] on input "03:30 AM" at bounding box center [268, 101] width 163 height 8
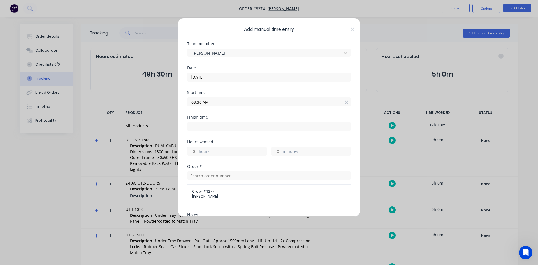
click at [213, 129] on input at bounding box center [268, 126] width 163 height 8
type input "01:54 PM"
type input "10"
type input "24"
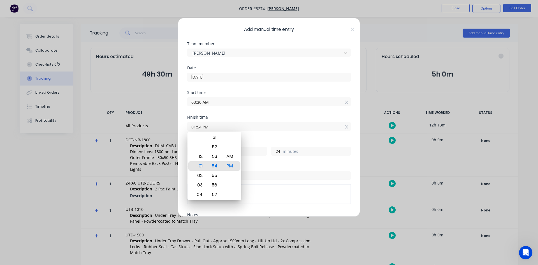
click at [269, 136] on div "Finish time 01:54 PM" at bounding box center [269, 127] width 164 height 25
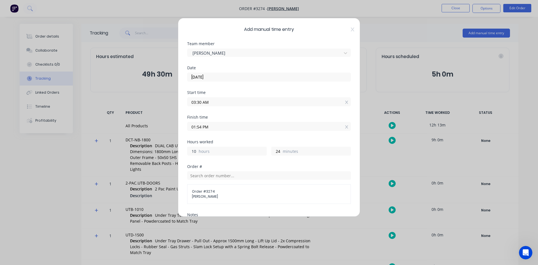
drag, startPoint x: 182, startPoint y: 153, endPoint x: 160, endPoint y: 155, distance: 21.6
click at [166, 154] on div "Add manual time entry Team member [PERSON_NAME] Date [DATE] Start time 03:30 AM…" at bounding box center [269, 132] width 538 height 265
type input "3"
type input "06:54 AM"
drag, startPoint x: 278, startPoint y: 151, endPoint x: 174, endPoint y: 156, distance: 104.0
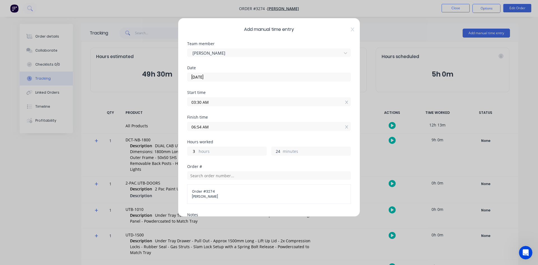
click at [182, 156] on div "Add manual time entry Team member [PERSON_NAME] Date [DATE] Start time 03:30 AM…" at bounding box center [269, 117] width 182 height 199
type input "30"
type input "07:00 AM"
click at [247, 136] on div "Finish time 07:00 AM" at bounding box center [269, 127] width 164 height 25
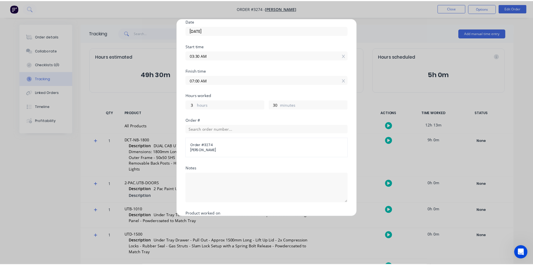
scroll to position [102, 0]
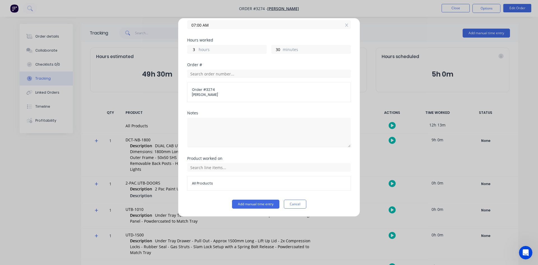
click at [226, 182] on span "All Products" at bounding box center [269, 183] width 154 height 5
click at [233, 170] on input "text" at bounding box center [269, 167] width 164 height 8
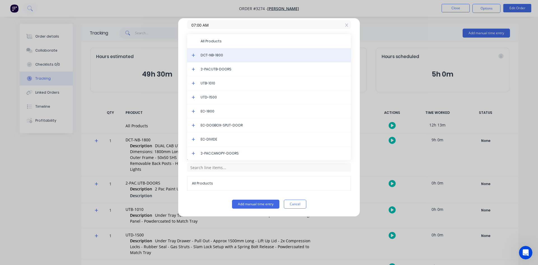
click at [237, 58] on div "DCT-NB-1800" at bounding box center [269, 55] width 164 height 14
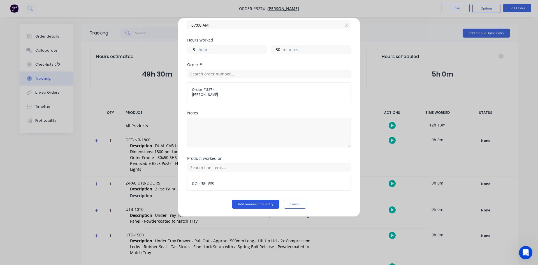
click at [262, 202] on button "Add manual time entry" at bounding box center [255, 203] width 47 height 9
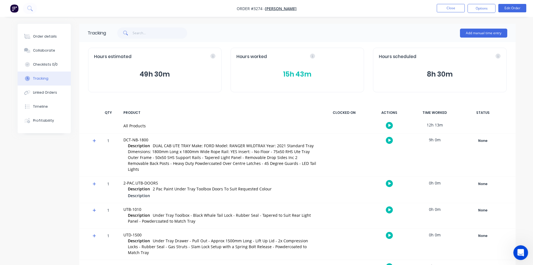
click at [522, 249] on icon "Open Intercom Messenger" at bounding box center [520, 251] width 9 height 9
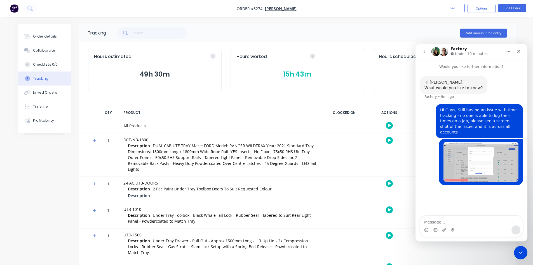
drag, startPoint x: 462, startPoint y: 221, endPoint x: 519, endPoint y: 212, distance: 57.5
click at [463, 220] on textarea "Message…" at bounding box center [472, 221] width 102 height 10
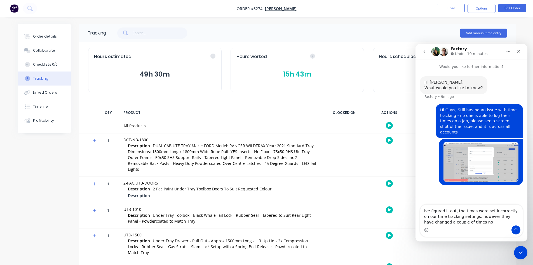
type textarea "ive figured it out, the times were set incorrectly on our time tracking setting…"
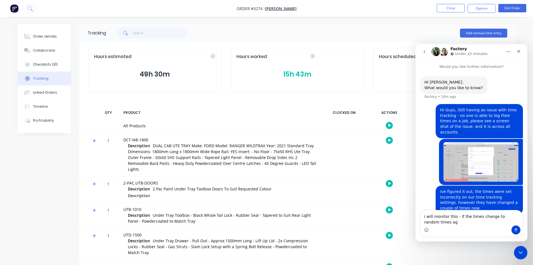
scroll to position [5, 0]
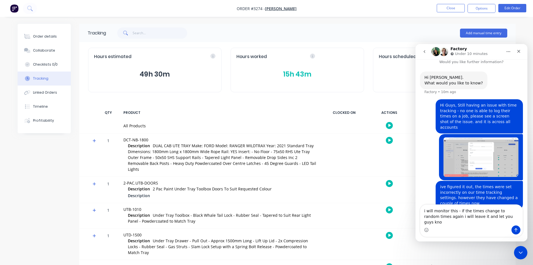
type textarea "i will monitor this - if the times change to random times again i will leave it…"
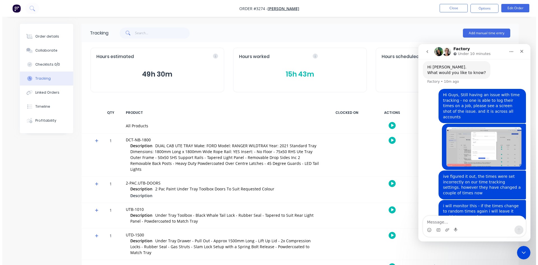
scroll to position [23, 0]
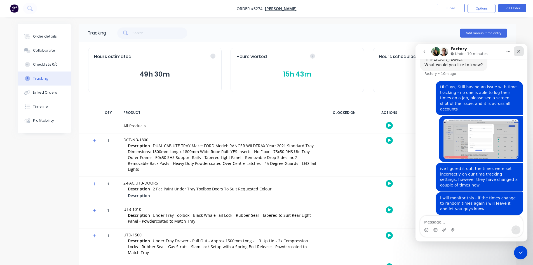
click at [522, 52] on div "Close" at bounding box center [519, 51] width 10 height 10
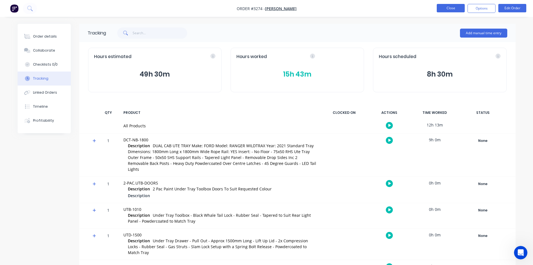
click at [453, 12] on button "Close" at bounding box center [451, 8] width 28 height 8
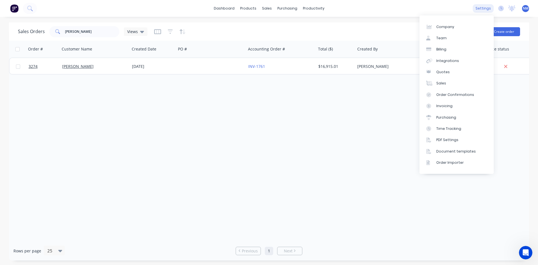
click at [485, 9] on div "settings" at bounding box center [482, 8] width 21 height 8
click at [463, 126] on link "Time Tracking" at bounding box center [456, 128] width 74 height 11
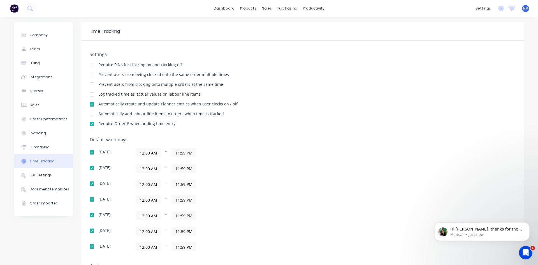
scroll to position [58, 0]
click at [499, 231] on p "Yes, please keep us posted if the time changes randomly again so we can investi…" at bounding box center [486, 229] width 72 height 6
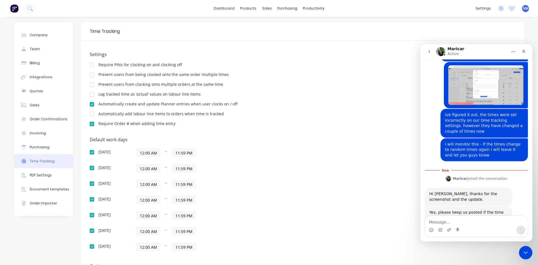
scroll to position [91, 0]
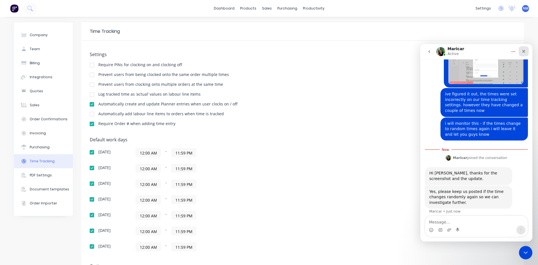
click at [523, 51] on icon "Close" at bounding box center [523, 51] width 4 height 4
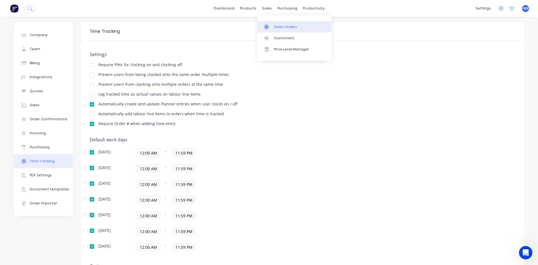
click at [272, 26] on div at bounding box center [268, 26] width 8 height 5
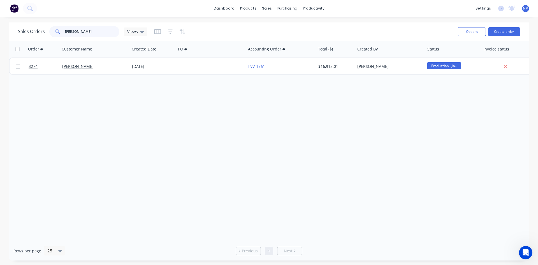
drag, startPoint x: 91, startPoint y: 32, endPoint x: 49, endPoint y: 32, distance: 42.3
click at [49, 32] on div "[PERSON_NAME]" at bounding box center [84, 31] width 70 height 11
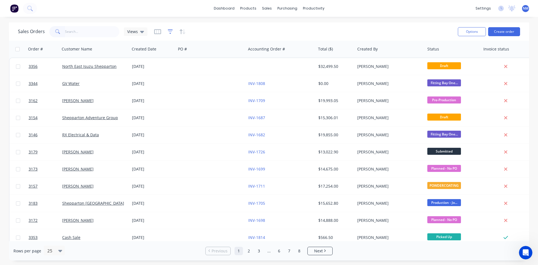
click at [168, 31] on icon "button" at bounding box center [170, 32] width 5 height 6
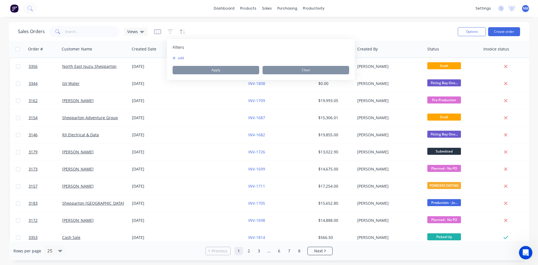
click at [182, 59] on button "add" at bounding box center [179, 58] width 14 height 4
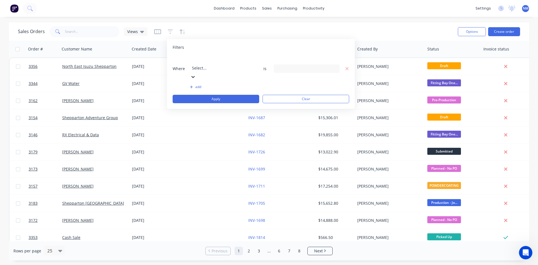
click at [196, 73] on div at bounding box center [193, 76] width 6 height 6
click at [321, 66] on div "23 Status selected" at bounding box center [302, 69] width 51 height 6
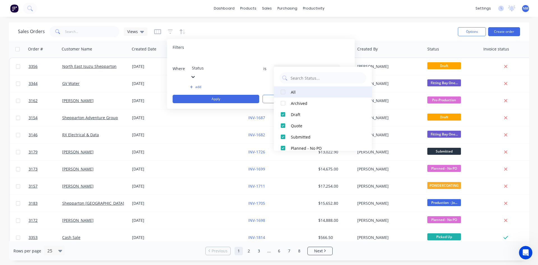
click at [284, 93] on div at bounding box center [282, 91] width 11 height 11
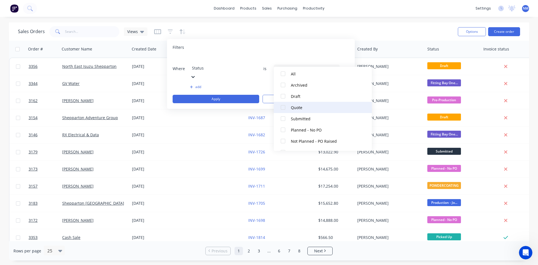
scroll to position [28, 0]
click at [283, 107] on div at bounding box center [282, 108] width 11 height 11
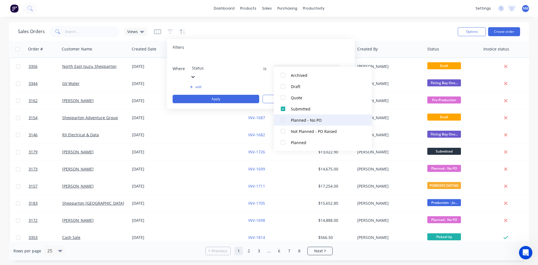
click at [281, 120] on div at bounding box center [282, 119] width 11 height 11
click at [281, 129] on div at bounding box center [282, 130] width 11 height 11
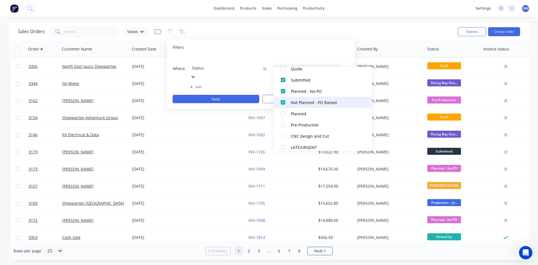
scroll to position [84, 0]
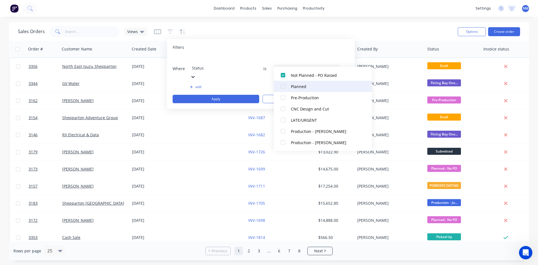
click at [284, 85] on div at bounding box center [282, 86] width 11 height 11
click at [282, 96] on div at bounding box center [282, 97] width 11 height 11
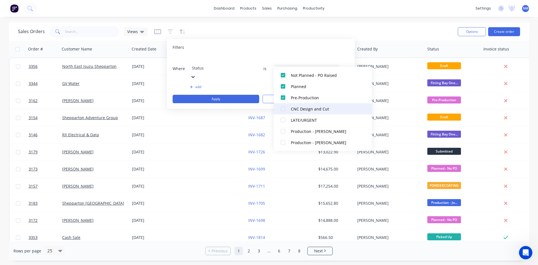
click at [284, 108] on div at bounding box center [282, 108] width 11 height 11
click at [282, 119] on div at bounding box center [282, 119] width 11 height 11
click at [241, 95] on button "Apply" at bounding box center [215, 99] width 87 height 8
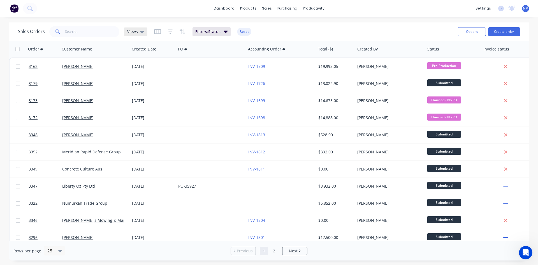
click at [143, 33] on div "Views" at bounding box center [136, 31] width 24 height 8
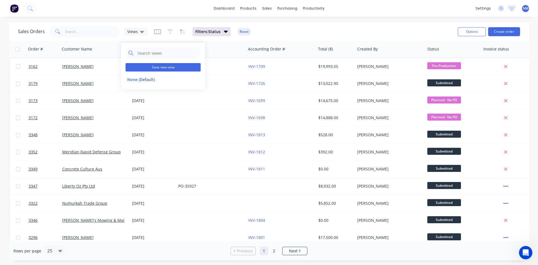
click at [170, 67] on button "Save new view" at bounding box center [162, 67] width 75 height 8
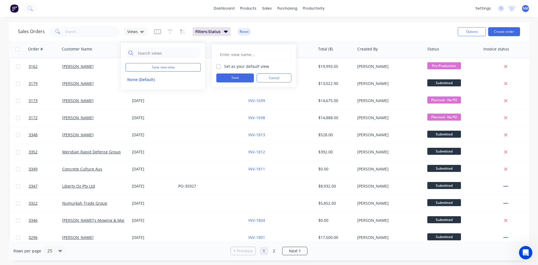
click at [247, 54] on input "text" at bounding box center [253, 54] width 69 height 11
type input "Production Queue"
click at [237, 78] on button "Save" at bounding box center [235, 77] width 38 height 9
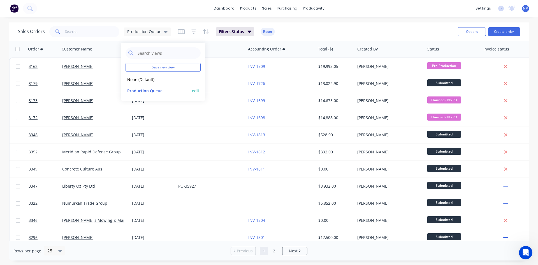
click at [153, 90] on button "Production Queue" at bounding box center [157, 90] width 64 height 6
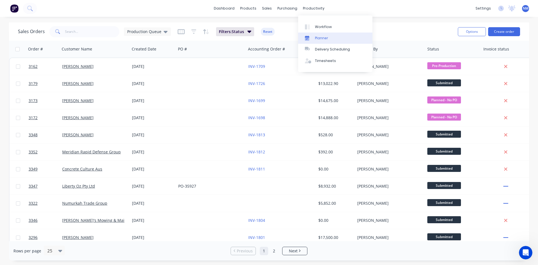
click at [320, 37] on div "Planner" at bounding box center [321, 38] width 13 height 5
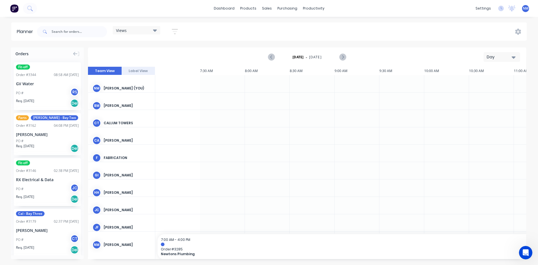
scroll to position [0, 438]
click at [157, 30] on icon at bounding box center [155, 30] width 4 height 2
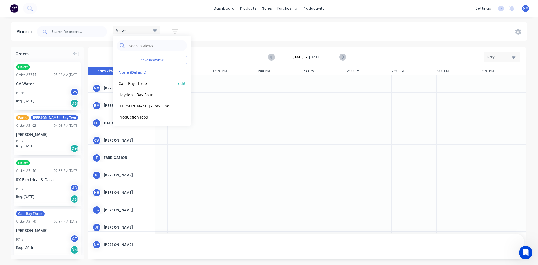
click at [150, 82] on button "Cal - Bay Three" at bounding box center [147, 83] width 60 height 6
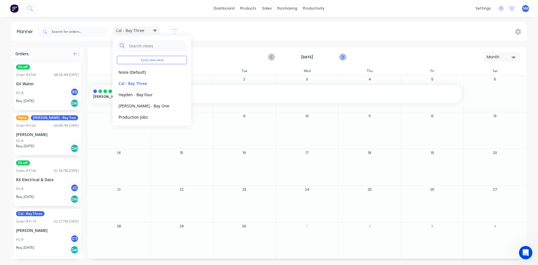
click at [339, 56] on icon "Next page" at bounding box center [342, 57] width 7 height 7
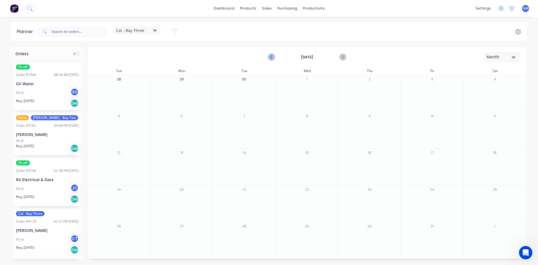
click at [272, 55] on icon "Previous page" at bounding box center [271, 57] width 7 height 7
click at [342, 56] on icon "Next page" at bounding box center [342, 57] width 7 height 7
click at [269, 55] on icon "Previous page" at bounding box center [271, 57] width 7 height 7
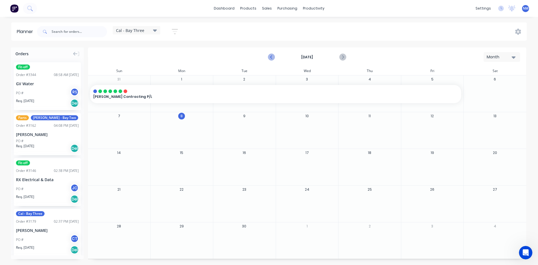
click at [269, 55] on icon "Previous page" at bounding box center [271, 57] width 7 height 7
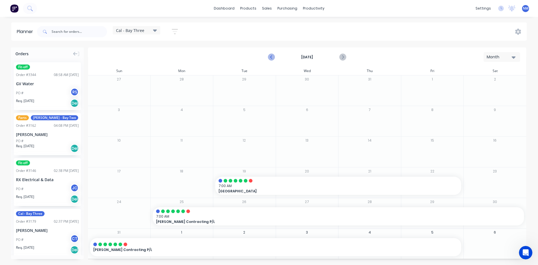
click at [269, 55] on icon "Previous page" at bounding box center [271, 57] width 7 height 7
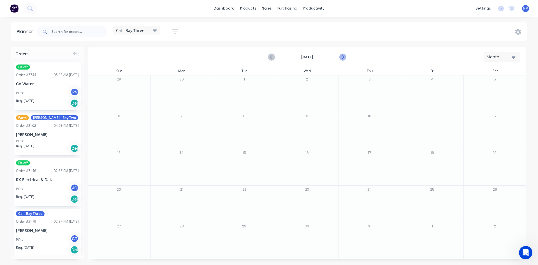
click at [344, 57] on icon "Next page" at bounding box center [342, 57] width 7 height 7
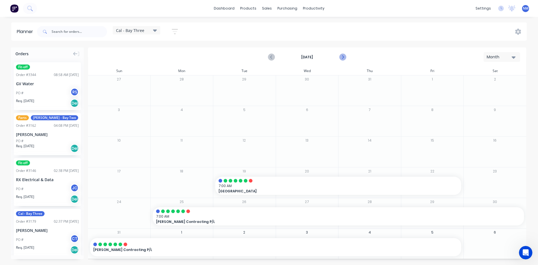
click at [344, 56] on icon "Next page" at bounding box center [342, 57] width 7 height 7
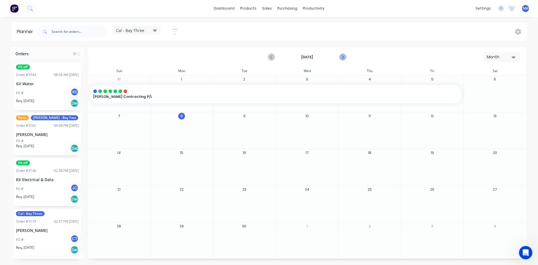
click at [343, 56] on icon "Next page" at bounding box center [342, 57] width 7 height 7
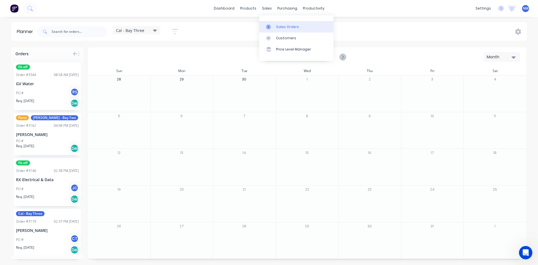
click at [275, 27] on link "Sales Orders" at bounding box center [296, 26] width 74 height 11
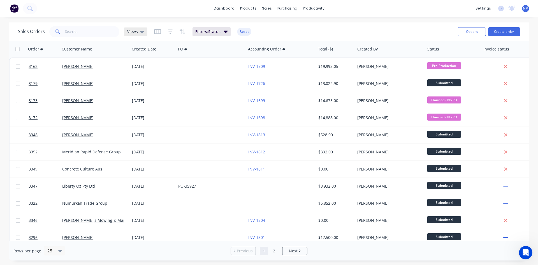
click at [141, 31] on icon at bounding box center [142, 32] width 4 height 2
click at [139, 89] on button "Production Queue" at bounding box center [157, 90] width 64 height 6
click at [193, 30] on icon "button" at bounding box center [193, 32] width 5 height 6
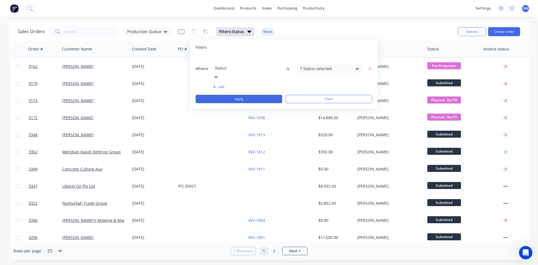
click at [221, 85] on button "add" at bounding box center [246, 87] width 66 height 4
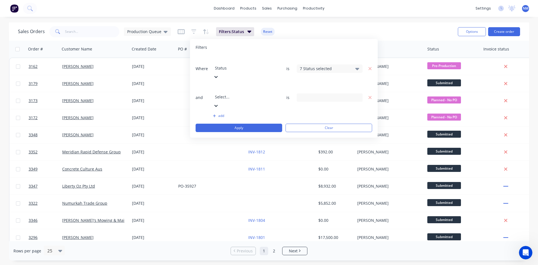
click at [238, 86] on div at bounding box center [255, 89] width 81 height 7
click at [361, 47] on div "Filters" at bounding box center [283, 48] width 176 height 6
click at [155, 29] on span "Production Queue" at bounding box center [144, 32] width 34 height 6
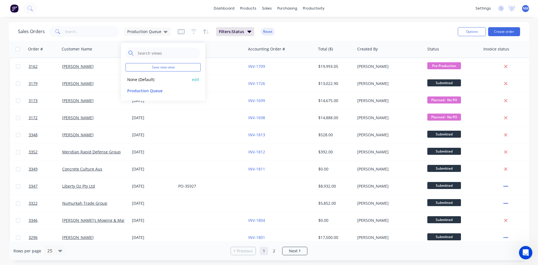
click at [154, 78] on button "None (Default)" at bounding box center [157, 79] width 64 height 6
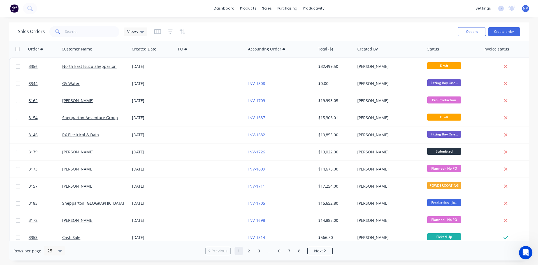
click at [155, 34] on button "button" at bounding box center [157, 31] width 7 height 9
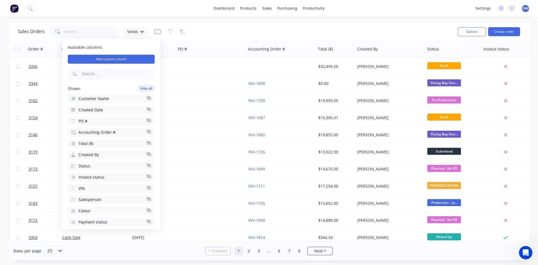
click at [168, 36] on button "button" at bounding box center [170, 31] width 5 height 9
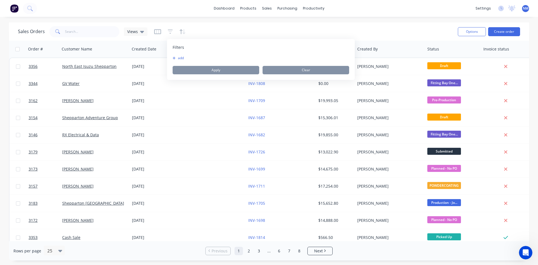
click at [179, 57] on button "add" at bounding box center [179, 58] width 14 height 4
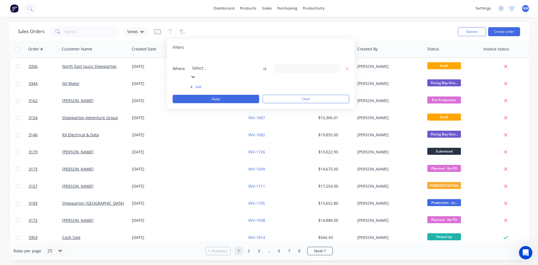
click at [209, 62] on div at bounding box center [232, 60] width 81 height 7
click at [300, 66] on div "23 Status selected" at bounding box center [302, 69] width 51 height 6
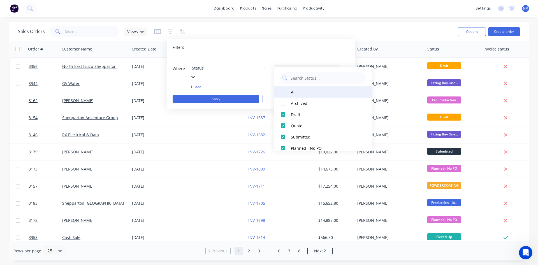
click at [281, 94] on div at bounding box center [282, 91] width 11 height 11
click at [282, 93] on div at bounding box center [282, 91] width 11 height 11
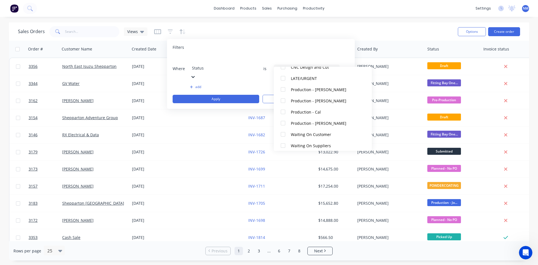
scroll to position [112, 0]
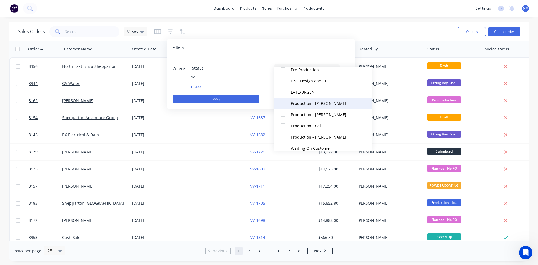
click at [309, 104] on div "Production - [PERSON_NAME]" at bounding box center [324, 103] width 67 height 6
click at [312, 117] on div "Production - [PERSON_NAME]" at bounding box center [324, 114] width 67 height 6
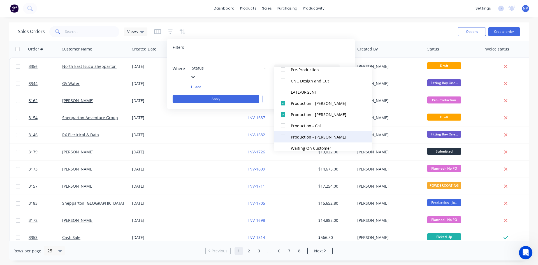
drag, startPoint x: 312, startPoint y: 124, endPoint x: 318, endPoint y: 134, distance: 12.0
click at [312, 125] on div "Production - Cal" at bounding box center [324, 126] width 67 height 6
click at [318, 136] on div "Production - [PERSON_NAME]" at bounding box center [324, 137] width 67 height 6
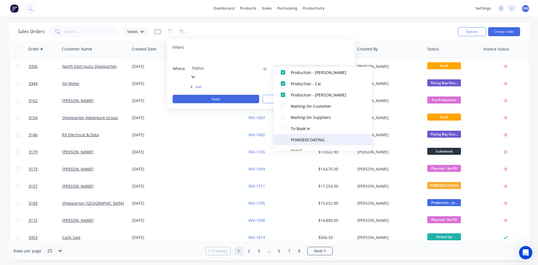
scroll to position [168, 0]
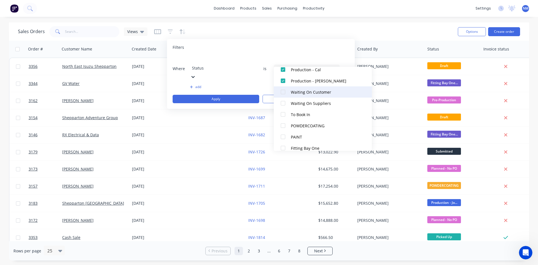
click at [317, 94] on div "Waiting On Customer" at bounding box center [324, 92] width 67 height 6
click at [318, 101] on div "Waiting On Suppliers" at bounding box center [324, 103] width 67 height 6
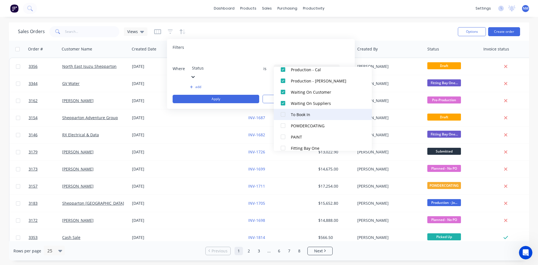
click at [313, 113] on div "To Book In" at bounding box center [324, 114] width 67 height 6
click at [321, 129] on button "POWDERCOATING" at bounding box center [323, 125] width 98 height 11
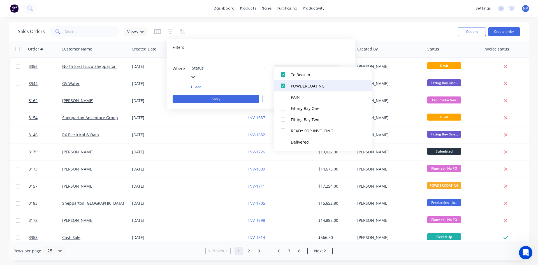
scroll to position [218, 0]
click at [310, 89] on button "PAINT" at bounding box center [323, 86] width 98 height 11
click at [313, 99] on div "Fitting Bay One" at bounding box center [324, 98] width 67 height 6
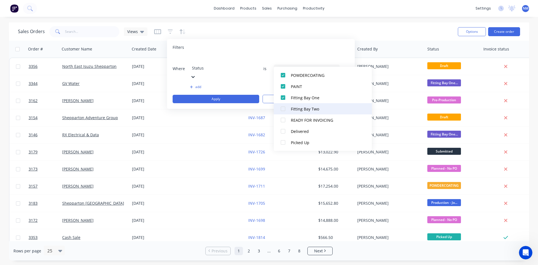
click at [310, 111] on div "Fitting Bay Two" at bounding box center [324, 109] width 67 height 6
click at [309, 121] on div "READY FOR INVOICING" at bounding box center [324, 120] width 67 height 6
click at [233, 95] on button "Apply" at bounding box center [215, 99] width 87 height 8
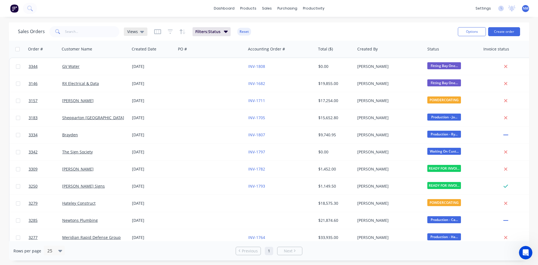
click at [141, 29] on icon at bounding box center [142, 32] width 4 height 6
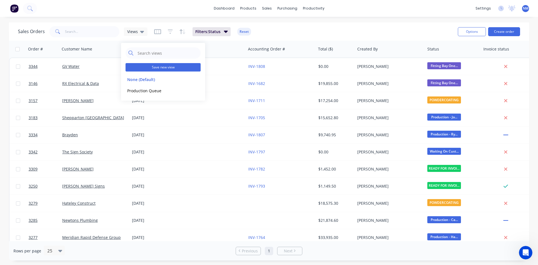
click at [171, 69] on button "Save new view" at bounding box center [162, 67] width 75 height 8
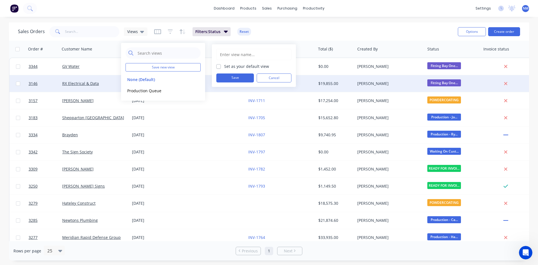
drag, startPoint x: 263, startPoint y: 55, endPoint x: 380, endPoint y: 81, distance: 119.1
click at [263, 55] on input "text" at bounding box center [253, 54] width 69 height 11
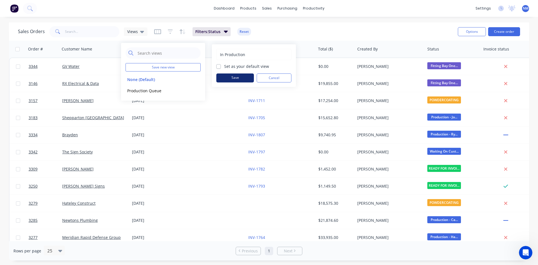
type input "In Production"
click at [247, 77] on button "Save" at bounding box center [235, 77] width 38 height 9
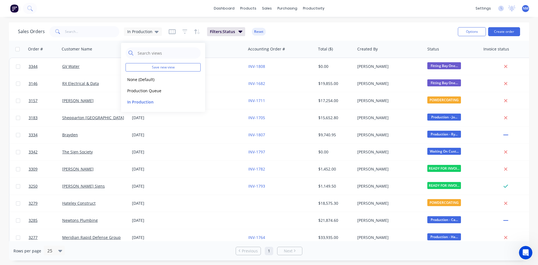
click at [312, 32] on div "Sales Orders In Production Filters: Status Reset" at bounding box center [235, 32] width 435 height 14
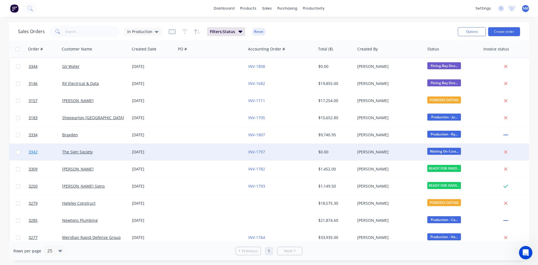
click at [31, 151] on span "3342" at bounding box center [33, 152] width 9 height 6
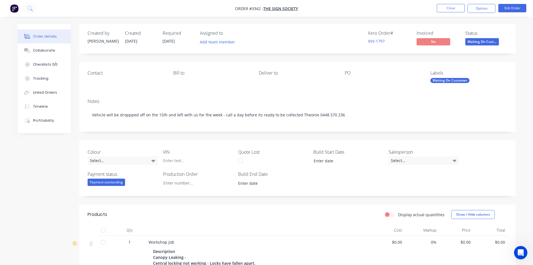
click at [315, 182] on div "Colour Select... VIN Quote Lost Build Start Date Salesperson Select... Payment …" at bounding box center [297, 168] width 437 height 56
click at [451, 8] on button "Close" at bounding box center [451, 8] width 28 height 8
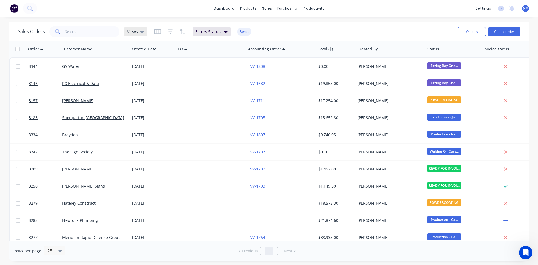
click at [136, 32] on span "Views" at bounding box center [132, 32] width 11 height 6
click at [142, 80] on button "None (Default)" at bounding box center [157, 79] width 64 height 6
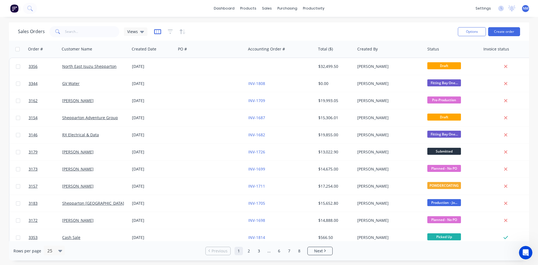
click at [156, 32] on icon "button" at bounding box center [157, 32] width 3 height 4
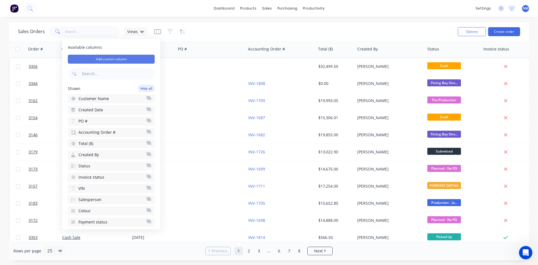
click at [127, 56] on button "Add custom column" at bounding box center [111, 59] width 87 height 9
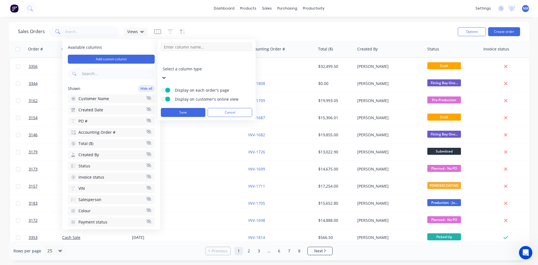
click at [186, 49] on input at bounding box center [206, 47] width 91 height 8
type input "R"
click at [222, 43] on input at bounding box center [206, 47] width 91 height 8
type input "P"
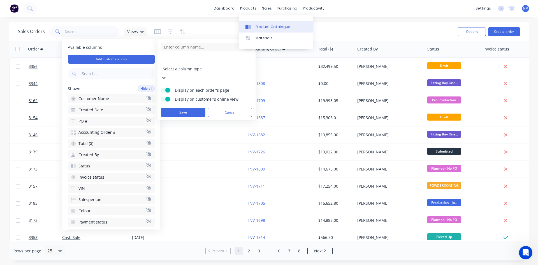
click at [261, 27] on div "Product Catalogue" at bounding box center [272, 26] width 35 height 5
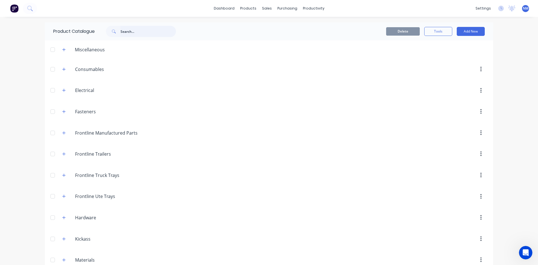
click at [150, 32] on input "text" at bounding box center [147, 31] width 55 height 11
click at [64, 134] on button "button" at bounding box center [63, 132] width 7 height 7
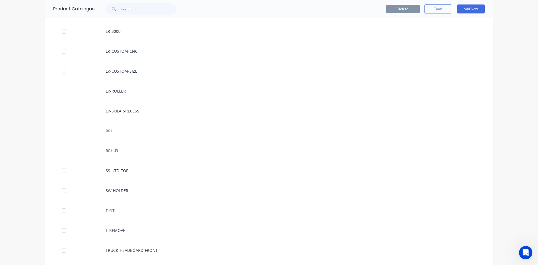
scroll to position [812, 0]
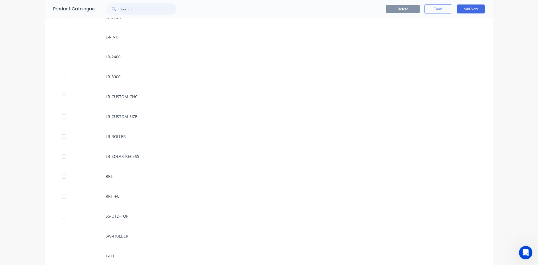
click at [142, 9] on input "text" at bounding box center [147, 8] width 55 height 11
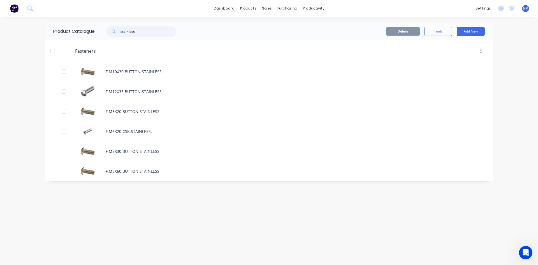
drag, startPoint x: 145, startPoint y: 30, endPoint x: 25, endPoint y: 35, distance: 120.5
click at [40, 36] on div "dashboard products sales purchasing productivity dashboard products Product Cat…" at bounding box center [269, 132] width 538 height 265
type input "cover"
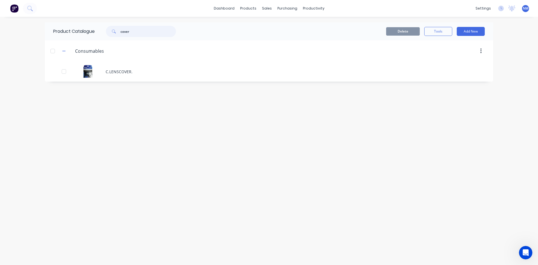
drag, startPoint x: 133, startPoint y: 32, endPoint x: 0, endPoint y: 22, distance: 133.7
click at [0, 22] on div "dashboard products sales purchasing productivity dashboard products Product Cat…" at bounding box center [269, 132] width 538 height 265
type input "drawer"
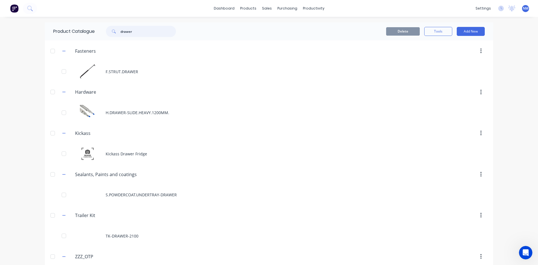
drag, startPoint x: 136, startPoint y: 34, endPoint x: 0, endPoint y: 29, distance: 136.4
click at [0, 31] on div "dashboard products sales purchasing productivity dashboard products Product Cat…" at bounding box center [269, 132] width 538 height 265
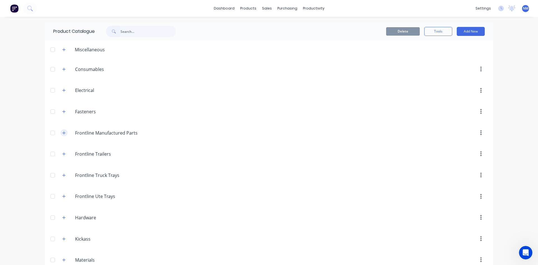
click at [61, 129] on button "button" at bounding box center [63, 132] width 7 height 7
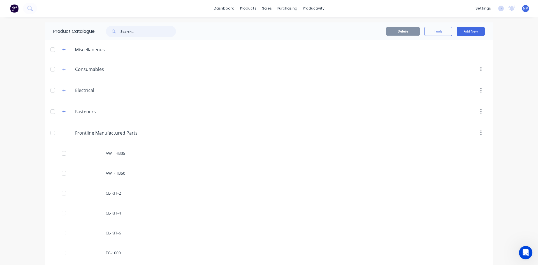
click at [154, 32] on input "text" at bounding box center [147, 31] width 55 height 11
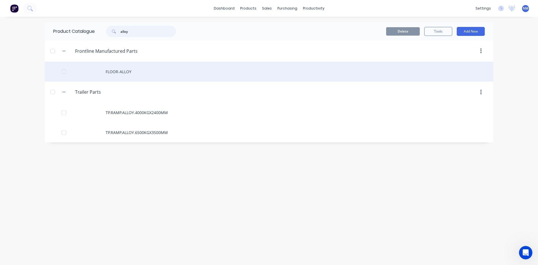
type input "alloy"
click at [150, 70] on div "FLOOR-ALLOY" at bounding box center [269, 72] width 448 height 20
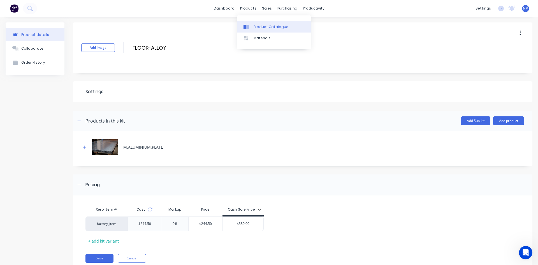
click at [267, 27] on div "Product Catalogue" at bounding box center [270, 26] width 35 height 5
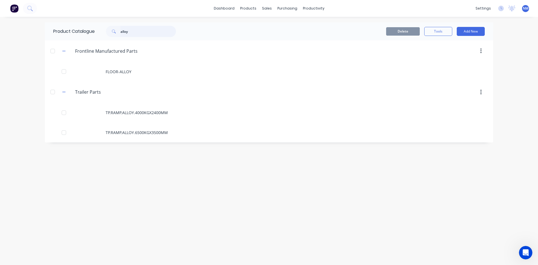
drag, startPoint x: 143, startPoint y: 31, endPoint x: 419, endPoint y: 33, distance: 276.1
click at [0, 33] on div "dashboard products sales purchasing productivity dashboard products Product Cat…" at bounding box center [269, 132] width 538 height 265
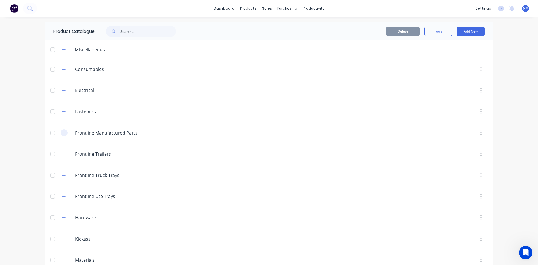
click at [61, 135] on button "button" at bounding box center [63, 132] width 7 height 7
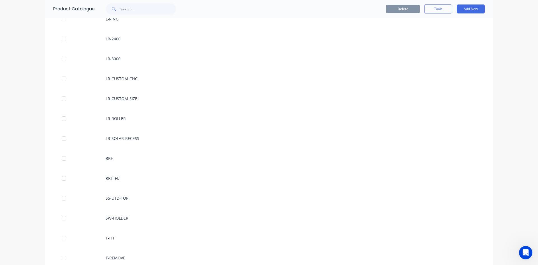
scroll to position [840, 0]
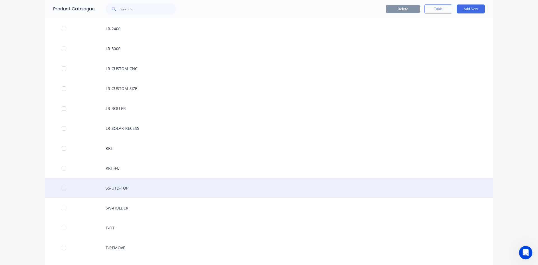
click at [161, 181] on div "SS-UTD-TOP" at bounding box center [269, 188] width 448 height 20
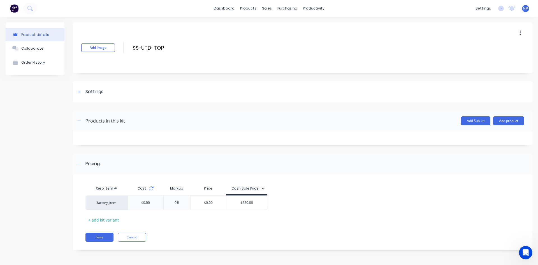
click at [150, 190] on icon at bounding box center [151, 188] width 4 height 4
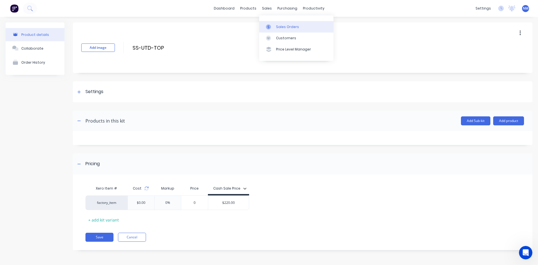
click at [275, 27] on link "Sales Orders" at bounding box center [296, 26] width 74 height 11
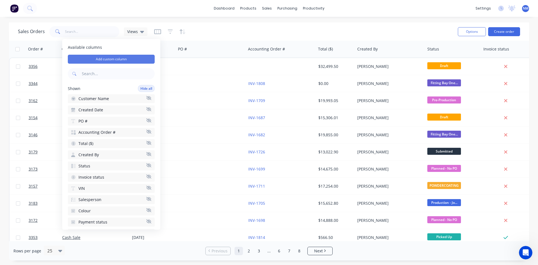
click at [127, 59] on button "Add custom column" at bounding box center [111, 59] width 87 height 9
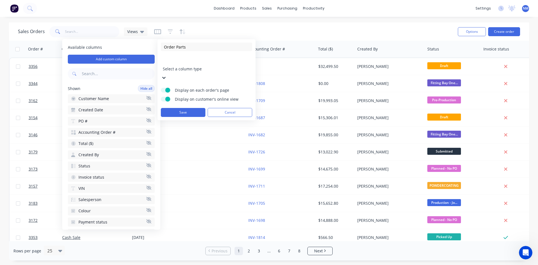
type input "Order Parts"
click at [238, 62] on div at bounding box center [203, 61] width 81 height 7
click at [187, 108] on button "Save" at bounding box center [183, 112] width 45 height 9
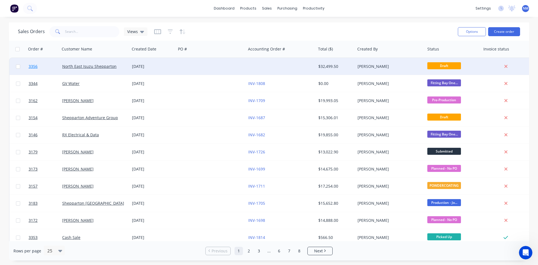
click at [34, 67] on span "3356" at bounding box center [33, 67] width 9 height 6
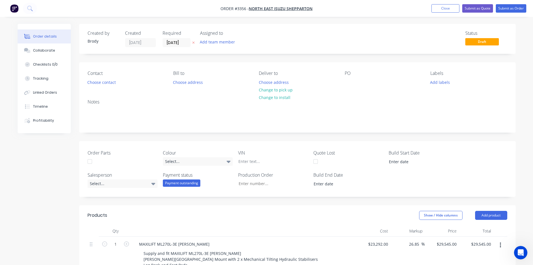
click at [90, 161] on div at bounding box center [89, 161] width 11 height 11
click at [88, 162] on div at bounding box center [89, 161] width 11 height 11
click at [445, 81] on button "Add labels" at bounding box center [441, 82] width 26 height 8
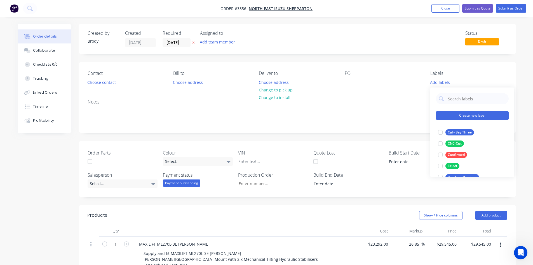
click at [470, 112] on button "Create new label" at bounding box center [472, 115] width 73 height 8
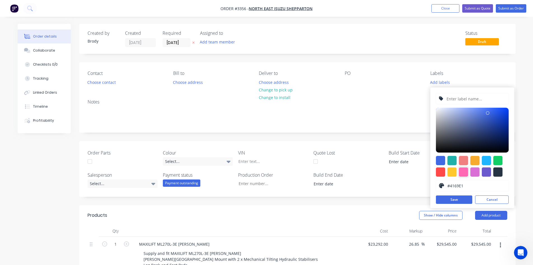
click at [466, 172] on div at bounding box center [463, 171] width 9 height 9
type input "#FF69B4"
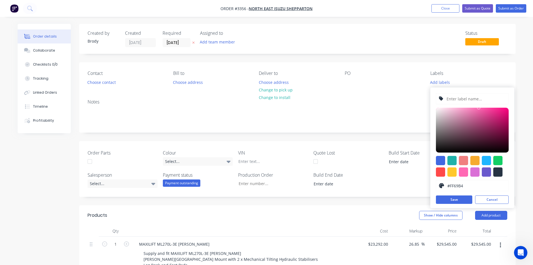
click at [456, 99] on input "text" at bounding box center [476, 98] width 60 height 11
type input "Order Parts"
click at [457, 195] on button "Save" at bounding box center [454, 199] width 36 height 8
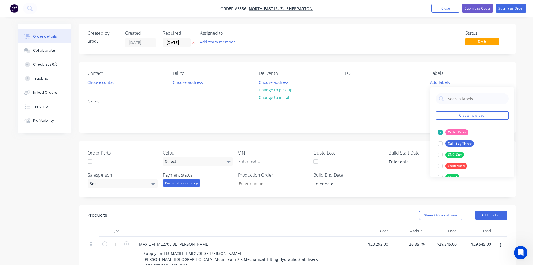
click at [377, 93] on div "Contact Choose contact [PERSON_NAME] to Choose address Deliver to Choose addres…" at bounding box center [297, 78] width 437 height 32
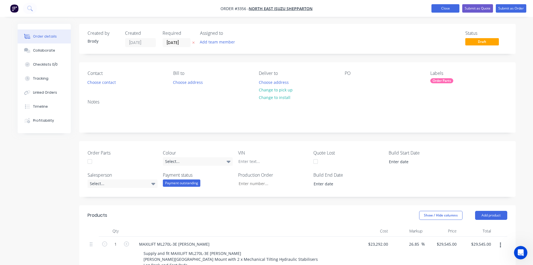
click at [442, 8] on button "Close" at bounding box center [446, 8] width 28 height 8
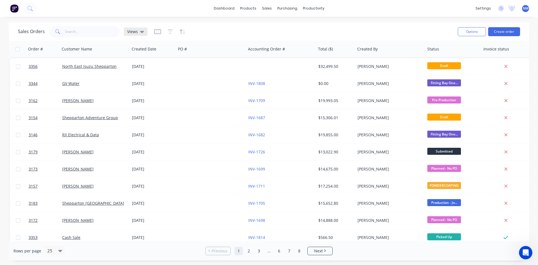
click at [137, 32] on span "Views" at bounding box center [132, 32] width 11 height 6
click at [136, 77] on button "None (Default)" at bounding box center [157, 79] width 64 height 6
click at [83, 33] on input "text" at bounding box center [92, 31] width 55 height 11
type input "zrf"
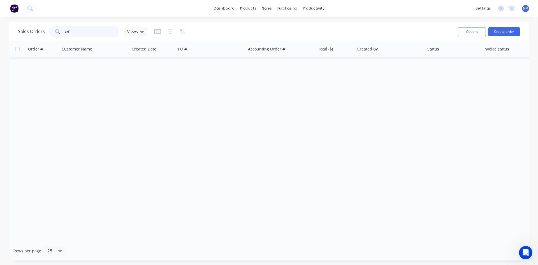
drag, startPoint x: 86, startPoint y: 32, endPoint x: 0, endPoint y: 43, distance: 86.9
click at [0, 45] on div "Sales Orders zrf Views Options Create order Order # Customer Name Created Date …" at bounding box center [269, 141] width 538 height 238
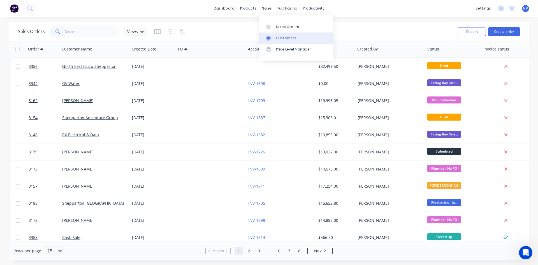
click at [290, 38] on div "Customers" at bounding box center [286, 38] width 20 height 5
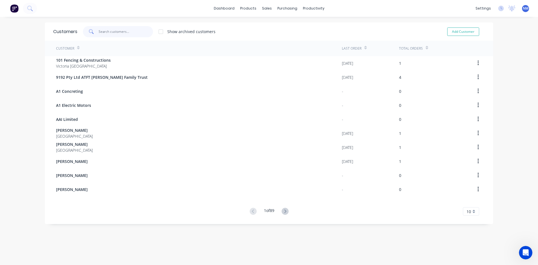
click at [121, 29] on input "text" at bounding box center [126, 31] width 55 height 11
click at [457, 34] on button "Add Customer" at bounding box center [463, 31] width 32 height 8
select select "AU"
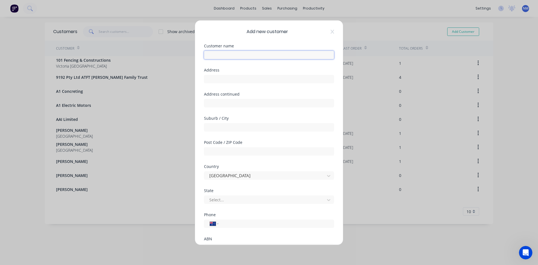
click at [265, 52] on input "text" at bounding box center [269, 55] width 130 height 8
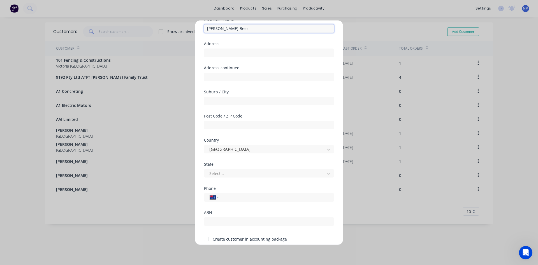
scroll to position [49, 0]
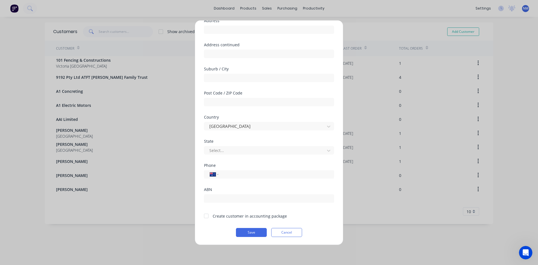
type input "[PERSON_NAME] Beer"
click at [207, 215] on div at bounding box center [205, 215] width 11 height 11
click at [252, 230] on button "Save" at bounding box center [251, 232] width 31 height 9
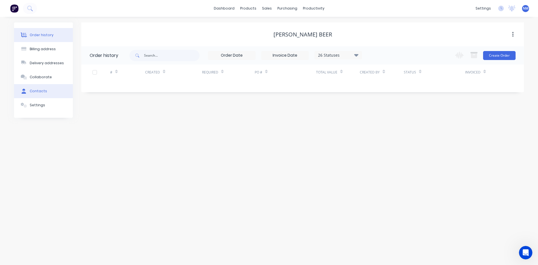
click at [50, 93] on button "Contacts" at bounding box center [43, 91] width 59 height 14
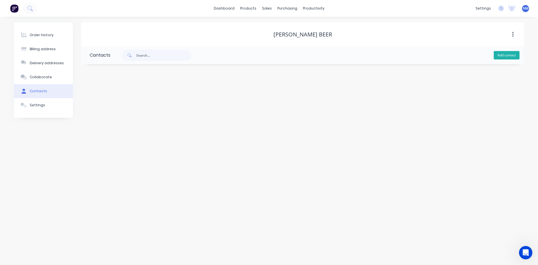
drag, startPoint x: 510, startPoint y: 57, endPoint x: 503, endPoint y: 55, distance: 7.4
click at [510, 56] on button "Add contact" at bounding box center [506, 55] width 26 height 8
select select "AU"
click at [132, 98] on input "text" at bounding box center [136, 96] width 92 height 8
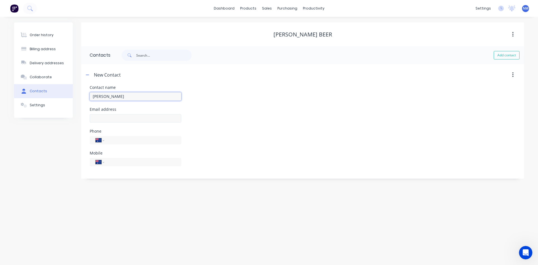
type input "[PERSON_NAME]"
click at [106, 118] on input "text" at bounding box center [136, 118] width 92 height 8
select select "AU"
click at [108, 119] on input "text" at bounding box center [136, 118] width 92 height 8
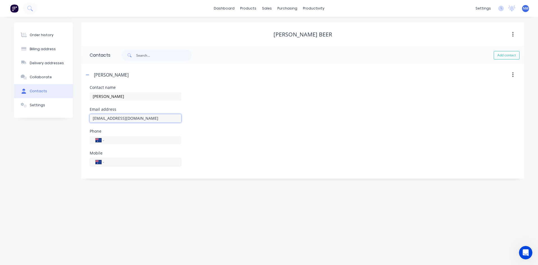
type input "[EMAIL_ADDRESS][DOMAIN_NAME]"
click at [146, 163] on input "tel" at bounding box center [141, 161] width 67 height 6
type input "0499 992 038"
drag, startPoint x: 348, startPoint y: 122, endPoint x: 338, endPoint y: 116, distance: 10.8
click at [344, 119] on div "Email address [EMAIL_ADDRESS][DOMAIN_NAME]" at bounding box center [303, 118] width 426 height 22
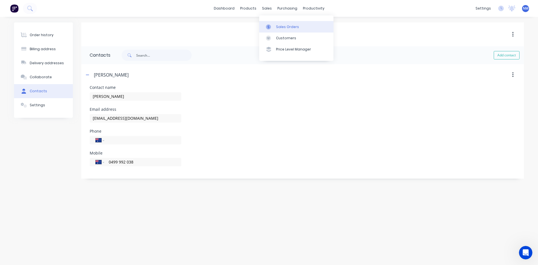
drag, startPoint x: 274, startPoint y: 20, endPoint x: 273, endPoint y: 24, distance: 4.0
click at [275, 22] on div "Sales Orders Customers Price Level Manager" at bounding box center [296, 37] width 74 height 45
click at [273, 25] on div at bounding box center [270, 26] width 8 height 5
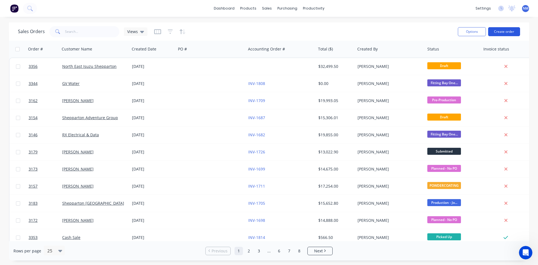
click at [501, 28] on button "Create order" at bounding box center [504, 31] width 32 height 9
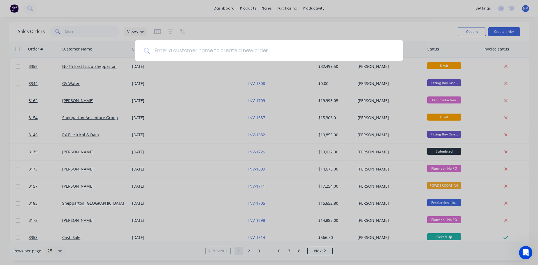
click at [211, 54] on input at bounding box center [272, 50] width 244 height 21
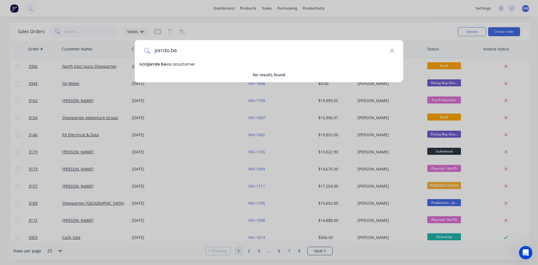
click at [169, 52] on input "jarrdo be" at bounding box center [270, 50] width 240 height 21
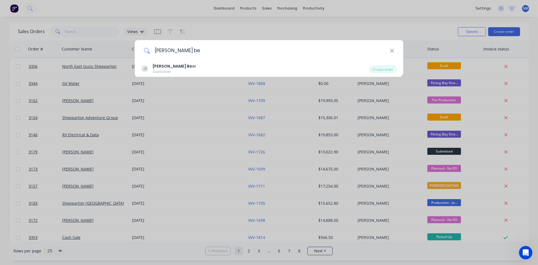
click at [184, 48] on input "[PERSON_NAME] be" at bounding box center [270, 50] width 240 height 21
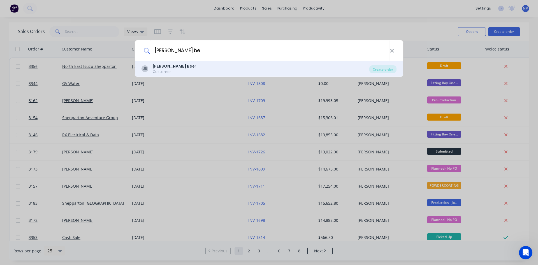
type input "[PERSON_NAME] be"
click at [172, 68] on div "[PERSON_NAME] Be er" at bounding box center [174, 66] width 43 height 6
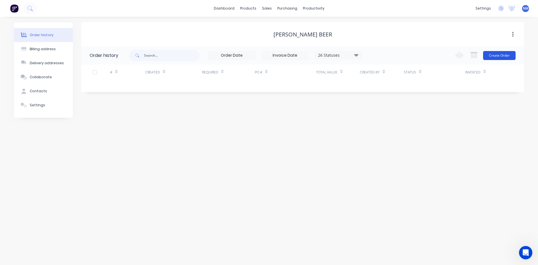
click at [494, 57] on button "Create Order" at bounding box center [499, 55] width 32 height 9
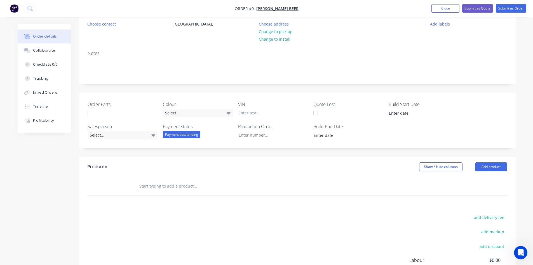
scroll to position [56, 0]
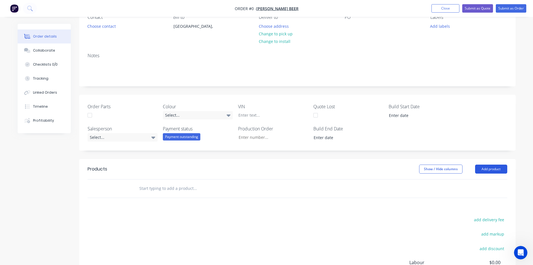
click at [494, 169] on button "Add product" at bounding box center [491, 168] width 32 height 9
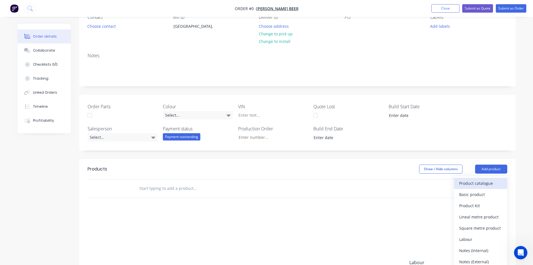
click at [486, 185] on div "Product catalogue" at bounding box center [480, 183] width 43 height 8
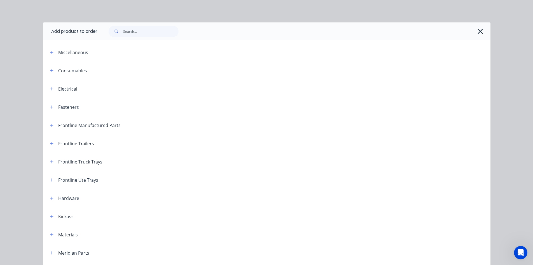
click at [46, 143] on div "Frontline Trailers" at bounding box center [70, 143] width 48 height 7
click at [50, 145] on icon "button" at bounding box center [51, 143] width 3 height 4
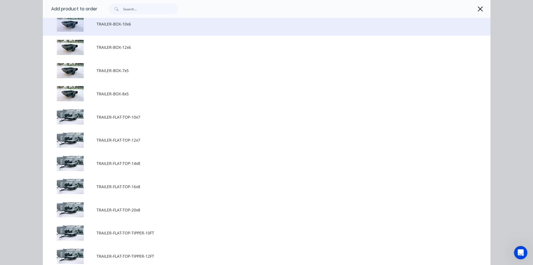
scroll to position [196, 0]
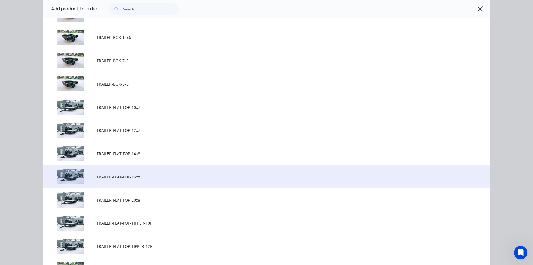
click at [161, 176] on span "TRAILER-FLAT-TOP-16x8" at bounding box center [254, 177] width 315 height 6
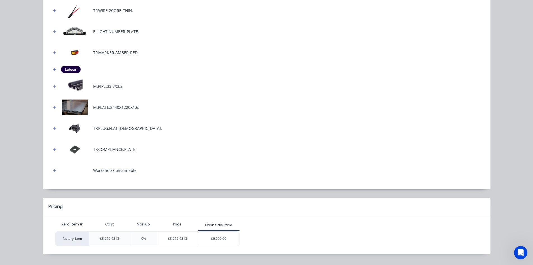
scroll to position [310, 0]
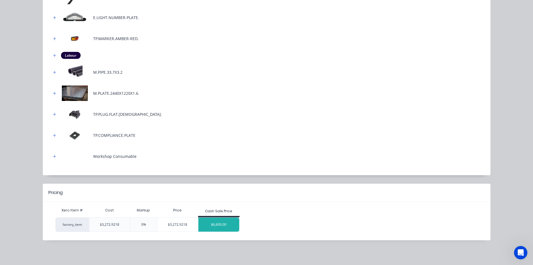
click at [210, 218] on div "$6,600.00" at bounding box center [219, 224] width 41 height 14
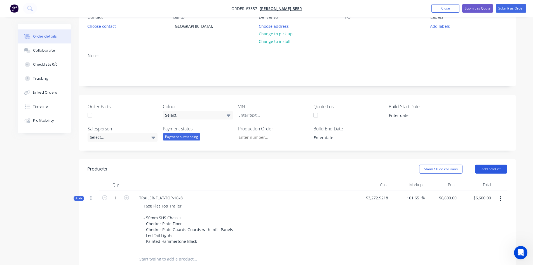
click at [495, 169] on button "Add product" at bounding box center [491, 168] width 32 height 9
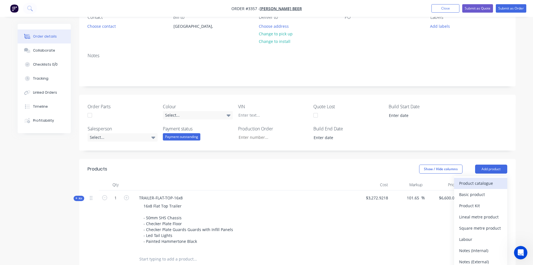
click at [475, 180] on div "Product catalogue" at bounding box center [480, 183] width 43 height 8
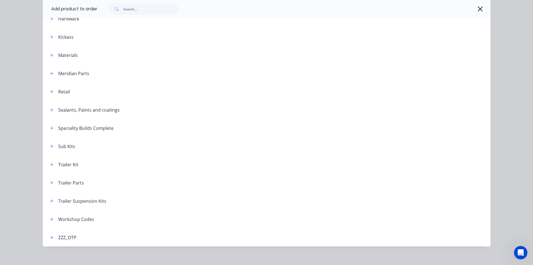
scroll to position [185, 0]
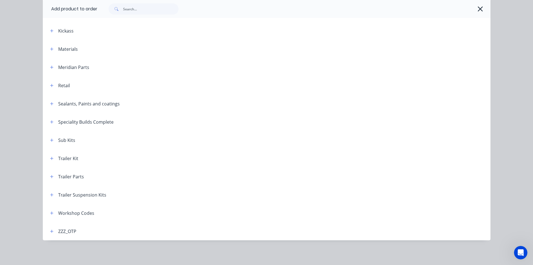
click at [46, 196] on div "Trailer Suspension Kits" at bounding box center [76, 194] width 61 height 7
click at [48, 197] on button "button" at bounding box center [51, 194] width 7 height 7
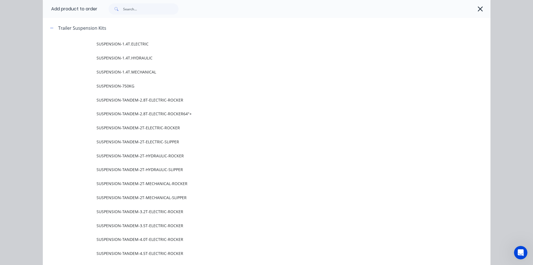
scroll to position [381, 0]
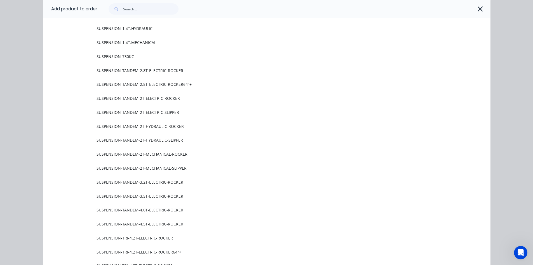
click at [199, 194] on span "SUSPENSION-TANDEM-3.5T-ELECTRIC-ROCKER" at bounding box center [254, 196] width 315 height 6
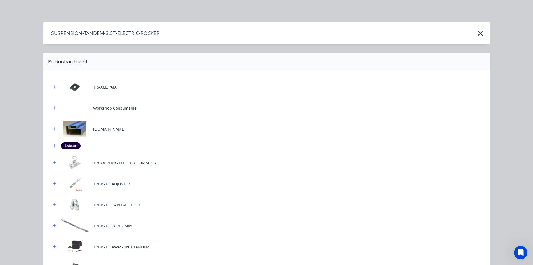
scroll to position [237, 0]
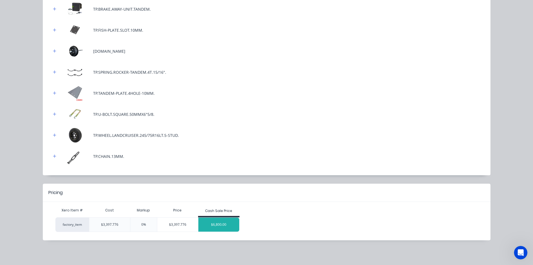
click at [229, 226] on div "$6,800.00" at bounding box center [219, 224] width 41 height 14
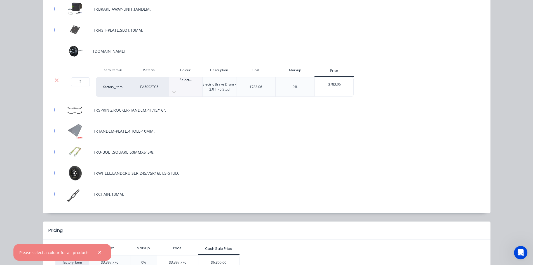
click at [188, 83] on div "Select..." at bounding box center [185, 82] width 33 height 10
drag, startPoint x: 337, startPoint y: 163, endPoint x: 264, endPoint y: 176, distance: 73.9
click at [337, 159] on div "TP.AXEL.PAD. Workshop Consumable [DOMAIN_NAME] Labour TP.COUPLING.ELECTRIC.50MM…" at bounding box center [266, 22] width 431 height 360
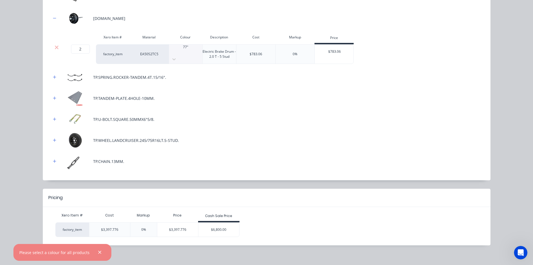
scroll to position [210, 0]
click at [228, 228] on div "$6,800.00" at bounding box center [219, 229] width 41 height 14
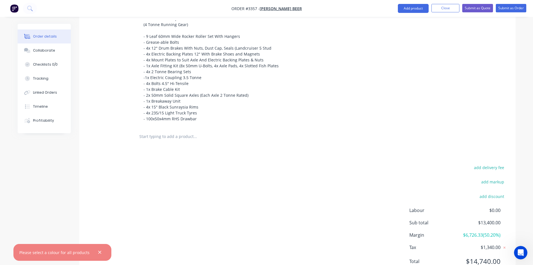
scroll to position [326, 0]
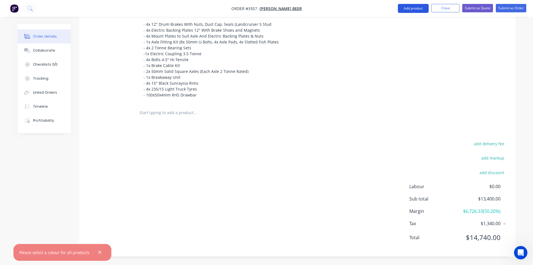
click at [410, 11] on button "Add product" at bounding box center [413, 8] width 31 height 9
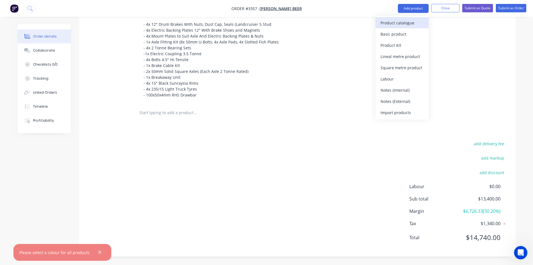
click at [402, 22] on div "Product catalogue" at bounding box center [402, 23] width 43 height 8
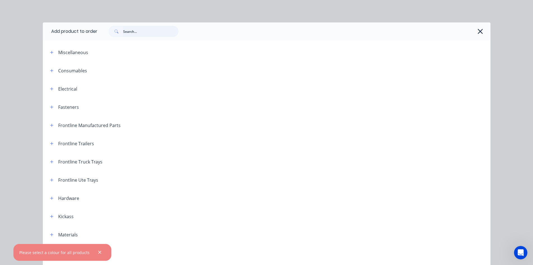
click at [149, 29] on input "text" at bounding box center [150, 31] width 55 height 11
drag, startPoint x: 107, startPoint y: 28, endPoint x: 82, endPoint y: 28, distance: 24.6
click at [82, 28] on header "Add product to order reg" at bounding box center [267, 31] width 448 height 18
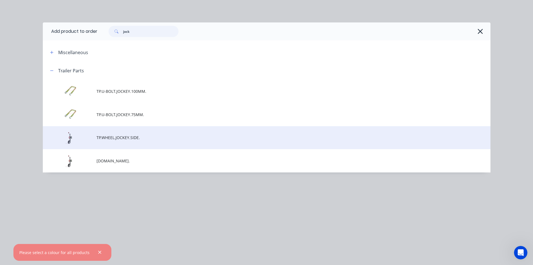
type input "jock"
click at [137, 140] on span "TP.WHEEL.JOCKEY.SIDE." at bounding box center [254, 137] width 315 height 6
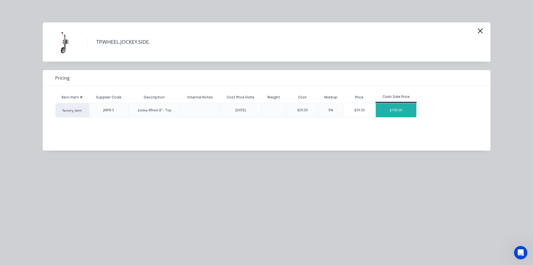
click at [392, 115] on div "$109.00" at bounding box center [396, 110] width 41 height 14
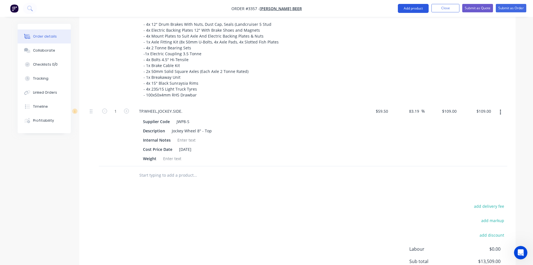
click at [414, 8] on button "Add product" at bounding box center [413, 8] width 31 height 9
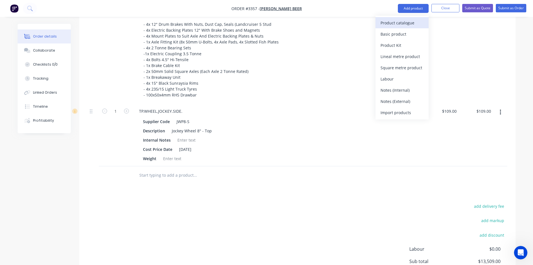
click at [406, 23] on div "Product catalogue" at bounding box center [402, 23] width 43 height 8
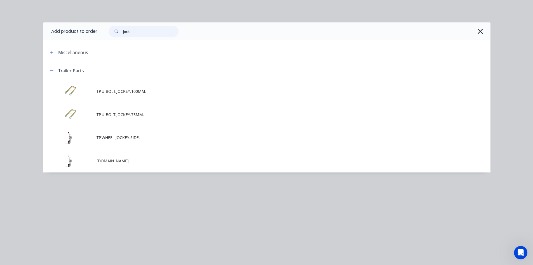
drag, startPoint x: 147, startPoint y: 32, endPoint x: 0, endPoint y: 35, distance: 147.3
click at [5, 32] on div "Add product to order jock Miscellaneous Trailer Parts TP.U-BOLT.JOCKEY.100MM. T…" at bounding box center [266, 132] width 533 height 265
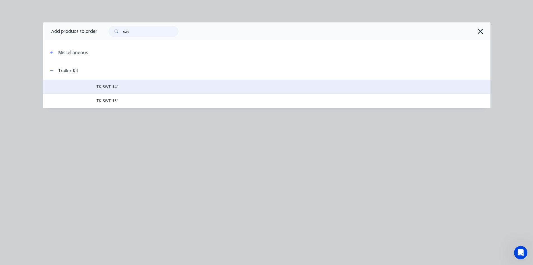
type input "swt"
click at [123, 86] on span "TK-SWT-14"" at bounding box center [254, 86] width 315 height 6
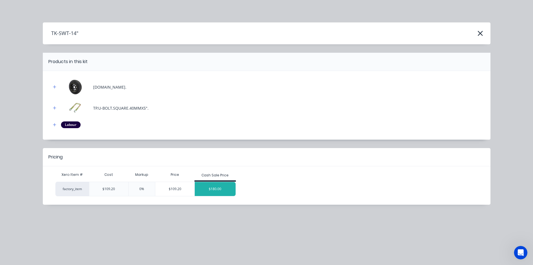
click at [218, 190] on div "$180.00" at bounding box center [215, 189] width 41 height 14
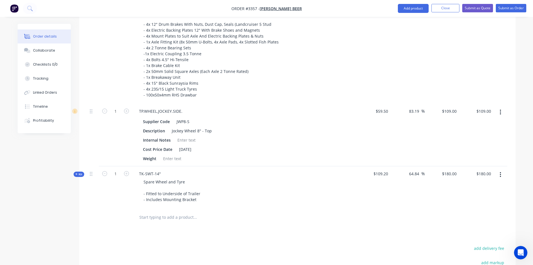
click at [503, 175] on button "button" at bounding box center [500, 174] width 13 height 10
click at [475, 232] on div "Delete" at bounding box center [480, 234] width 43 height 8
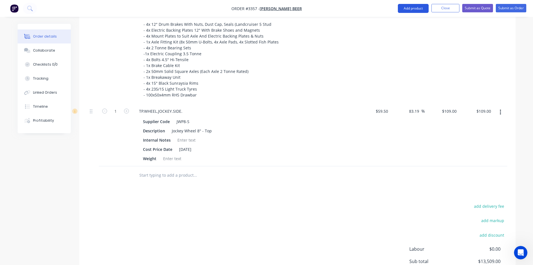
click at [412, 11] on button "Add product" at bounding box center [413, 8] width 31 height 9
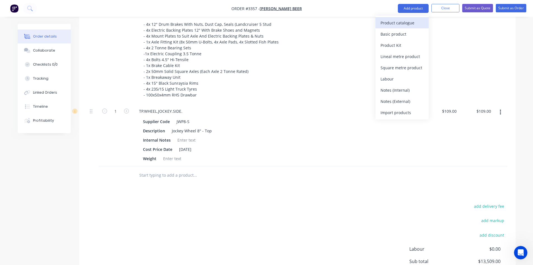
click at [412, 21] on div "Product catalogue" at bounding box center [402, 23] width 43 height 8
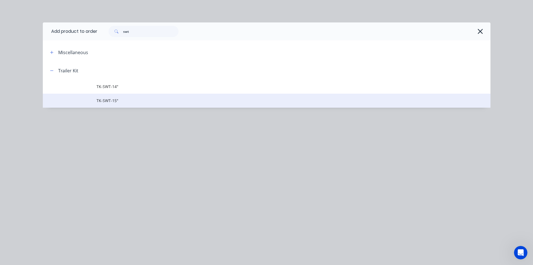
click at [99, 97] on td "TK-SWT-15"" at bounding box center [294, 101] width 394 height 14
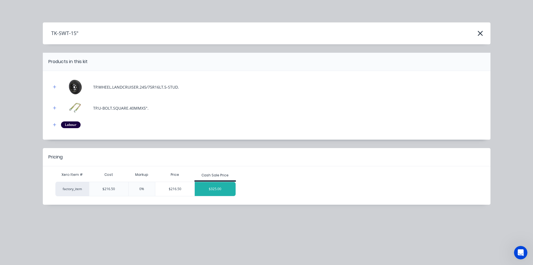
click at [221, 190] on div "$325.00" at bounding box center [215, 189] width 41 height 14
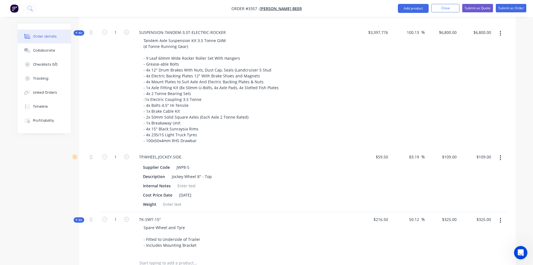
scroll to position [291, 0]
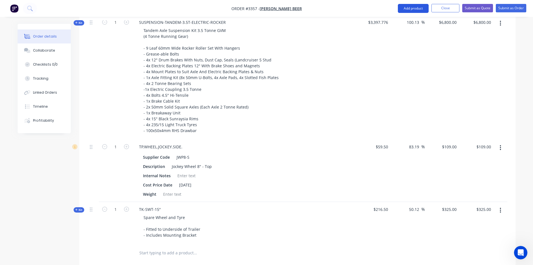
click at [415, 5] on button "Add product" at bounding box center [413, 8] width 31 height 9
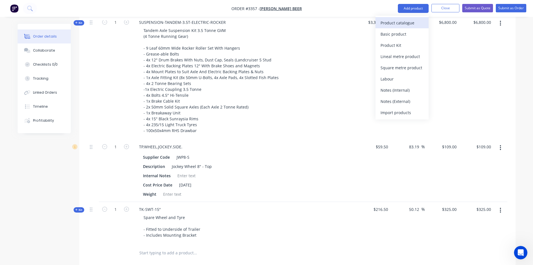
click at [394, 25] on div "Product catalogue" at bounding box center [402, 23] width 43 height 8
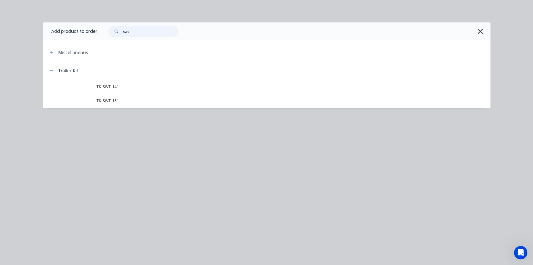
drag, startPoint x: 140, startPoint y: 30, endPoint x: 15, endPoint y: 39, distance: 124.9
click at [15, 39] on div "Add product to order swt Miscellaneous Trailer Kit TK-SWT-14" TK-SWT-15"" at bounding box center [266, 132] width 533 height 265
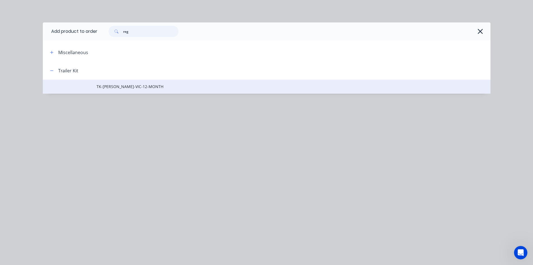
type input "reg"
click at [142, 87] on span "TK-[PERSON_NAME]-VIC-12-MONTH" at bounding box center [254, 86] width 315 height 6
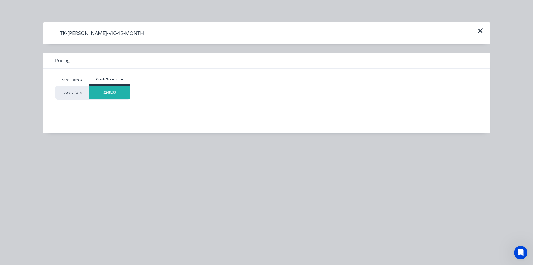
click at [115, 94] on div "$249.00" at bounding box center [109, 92] width 41 height 13
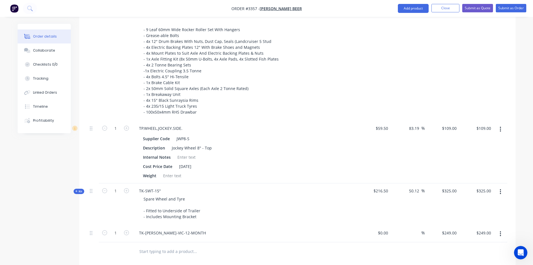
scroll to position [308, 0]
drag, startPoint x: 418, startPoint y: 8, endPoint x: 409, endPoint y: 14, distance: 10.7
click at [418, 8] on button "Add product" at bounding box center [413, 8] width 31 height 9
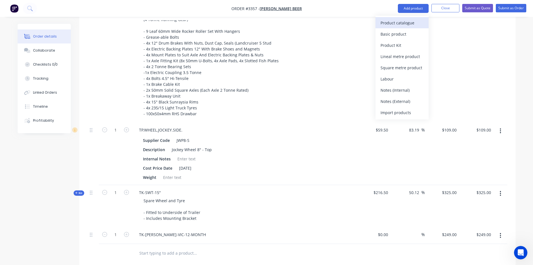
click at [413, 22] on div "Product catalogue" at bounding box center [402, 23] width 43 height 8
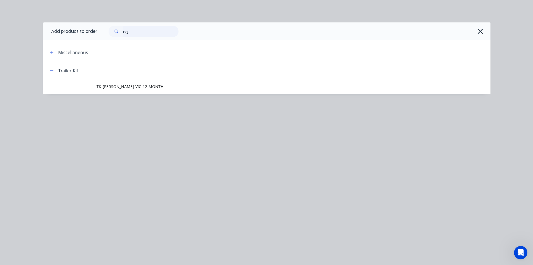
drag, startPoint x: 90, startPoint y: 30, endPoint x: 0, endPoint y: 36, distance: 90.6
click at [0, 36] on div "Add product to order reg Miscellaneous Trailer Kit TK-[PERSON_NAME]-VIC-12-MONTH" at bounding box center [266, 132] width 533 height 265
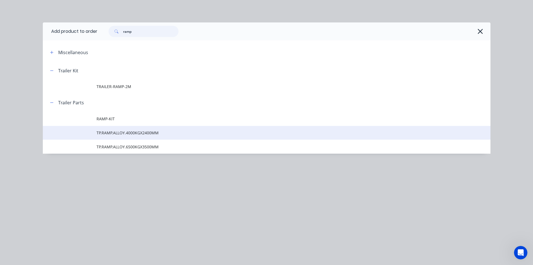
type input "ramp"
click at [146, 132] on span "TP.RAMP.ALLOY.4000KGX2400MM" at bounding box center [254, 133] width 315 height 6
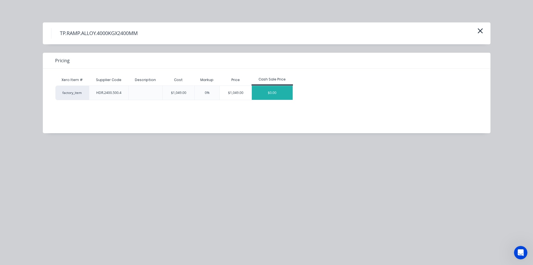
click at [272, 93] on div "$0.00" at bounding box center [272, 93] width 41 height 14
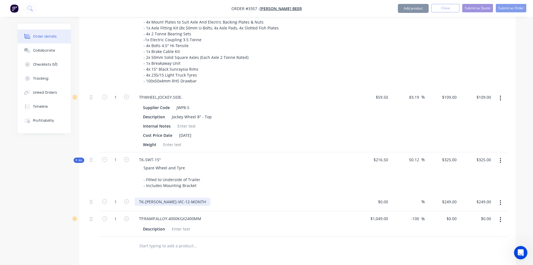
scroll to position [392, 0]
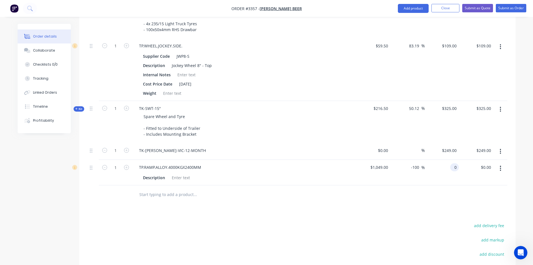
click at [453, 166] on input "0" at bounding box center [456, 167] width 6 height 8
type input "1800"
type input "71.59"
type input "$1,800.00"
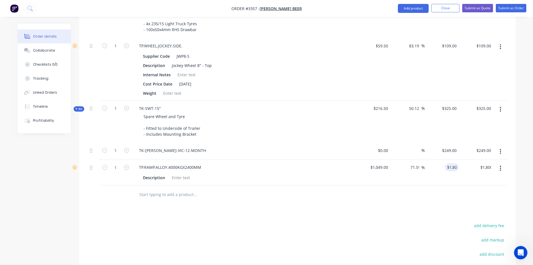
click at [398, 219] on div "Products Show / Hide columns Add product Qty Cost Markup Price Total Kit 1 TRAI…" at bounding box center [297, 80] width 437 height 515
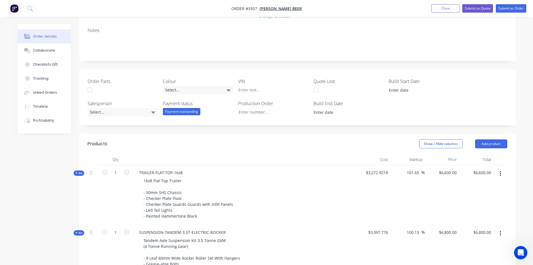
scroll to position [0, 0]
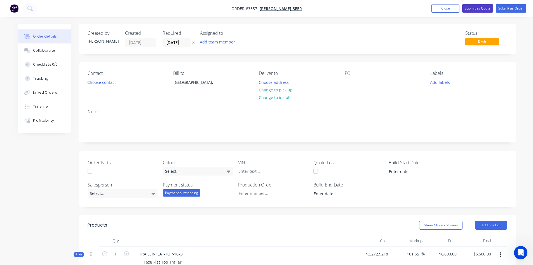
click at [482, 9] on button "Submit as Quote" at bounding box center [478, 8] width 31 height 8
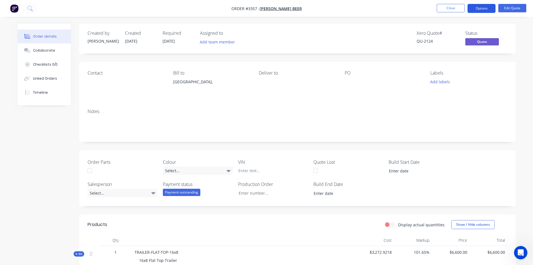
click at [483, 11] on button "Options" at bounding box center [482, 8] width 28 height 9
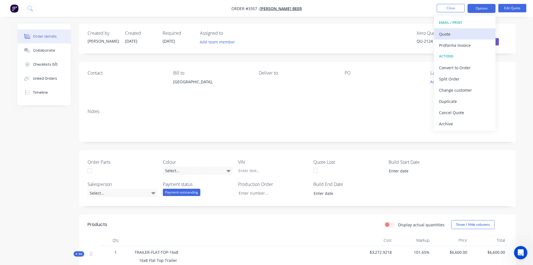
click at [466, 36] on div "Quote" at bounding box center [465, 34] width 52 height 8
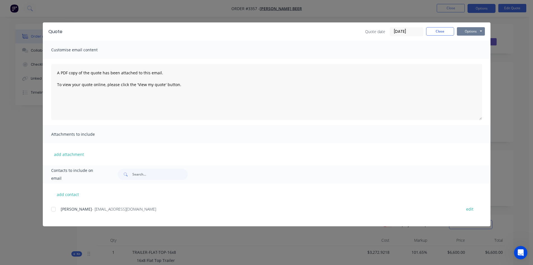
click at [476, 28] on button "Options" at bounding box center [471, 31] width 28 height 8
click at [479, 48] on button "Print" at bounding box center [475, 50] width 36 height 9
click at [480, 27] on button "Options" at bounding box center [471, 31] width 28 height 8
click at [515, 40] on div "Quote Quote date [DATE] Close Options Preview Print Email Customise email conte…" at bounding box center [266, 132] width 533 height 265
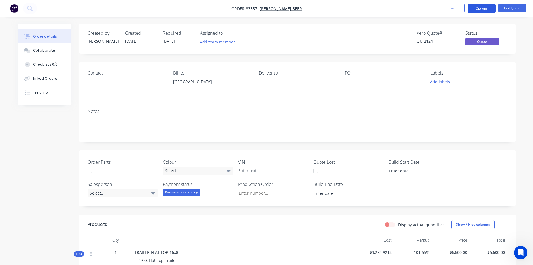
click at [486, 5] on button "Options" at bounding box center [482, 8] width 28 height 9
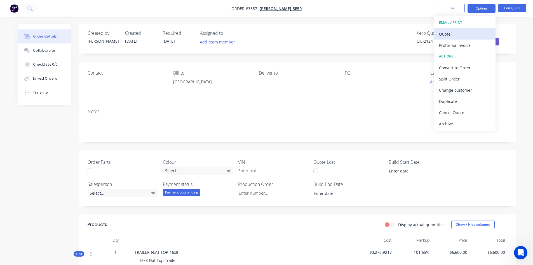
click at [464, 30] on div "Quote" at bounding box center [465, 34] width 52 height 8
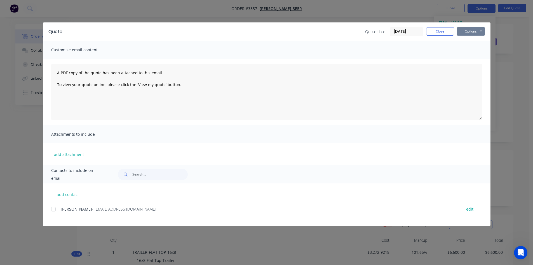
click at [476, 31] on button "Options" at bounding box center [471, 31] width 28 height 8
click at [473, 50] on button "Print" at bounding box center [475, 50] width 36 height 9
click at [438, 29] on button "Close" at bounding box center [440, 31] width 28 height 8
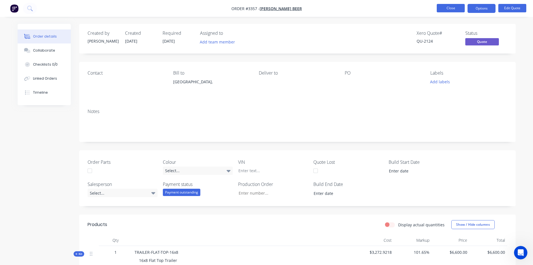
click at [440, 10] on button "Close" at bounding box center [451, 8] width 28 height 8
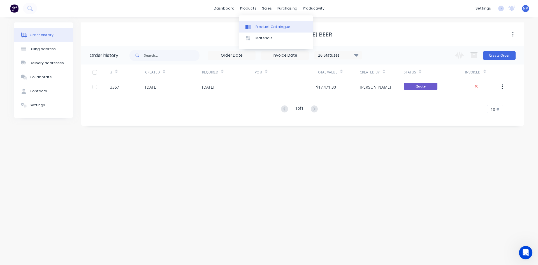
click at [263, 29] on div "Product Catalogue" at bounding box center [272, 26] width 35 height 5
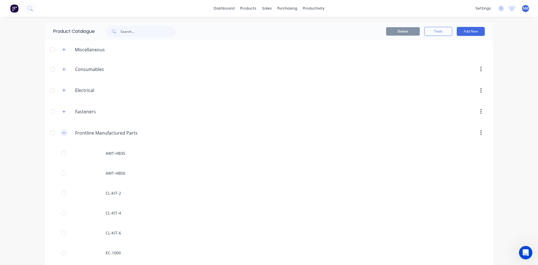
click at [62, 131] on icon "button" at bounding box center [63, 133] width 3 height 4
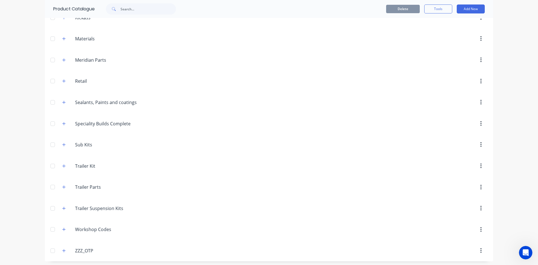
scroll to position [223, 0]
